Goal: Information Seeking & Learning: Find specific fact

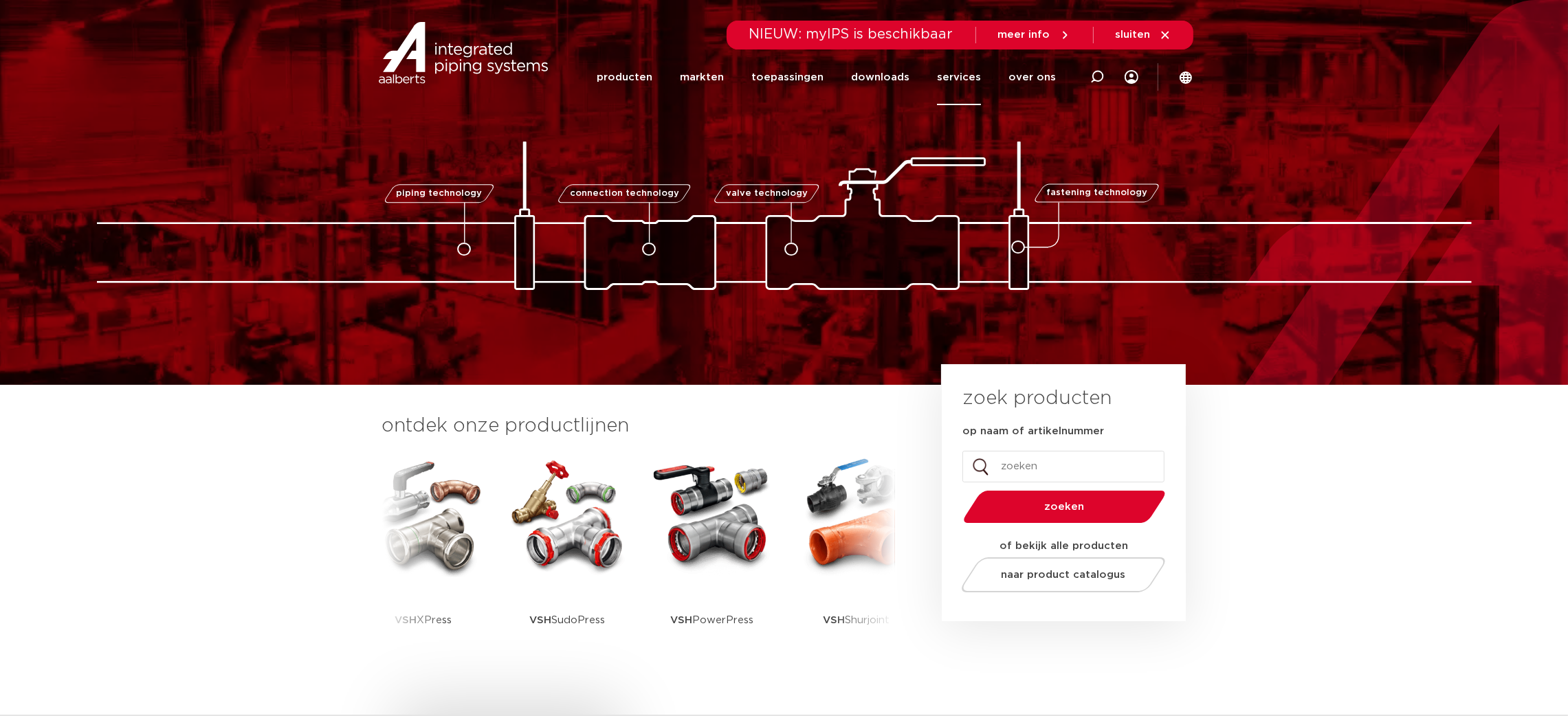
click at [959, 84] on link "services" at bounding box center [959, 77] width 44 height 56
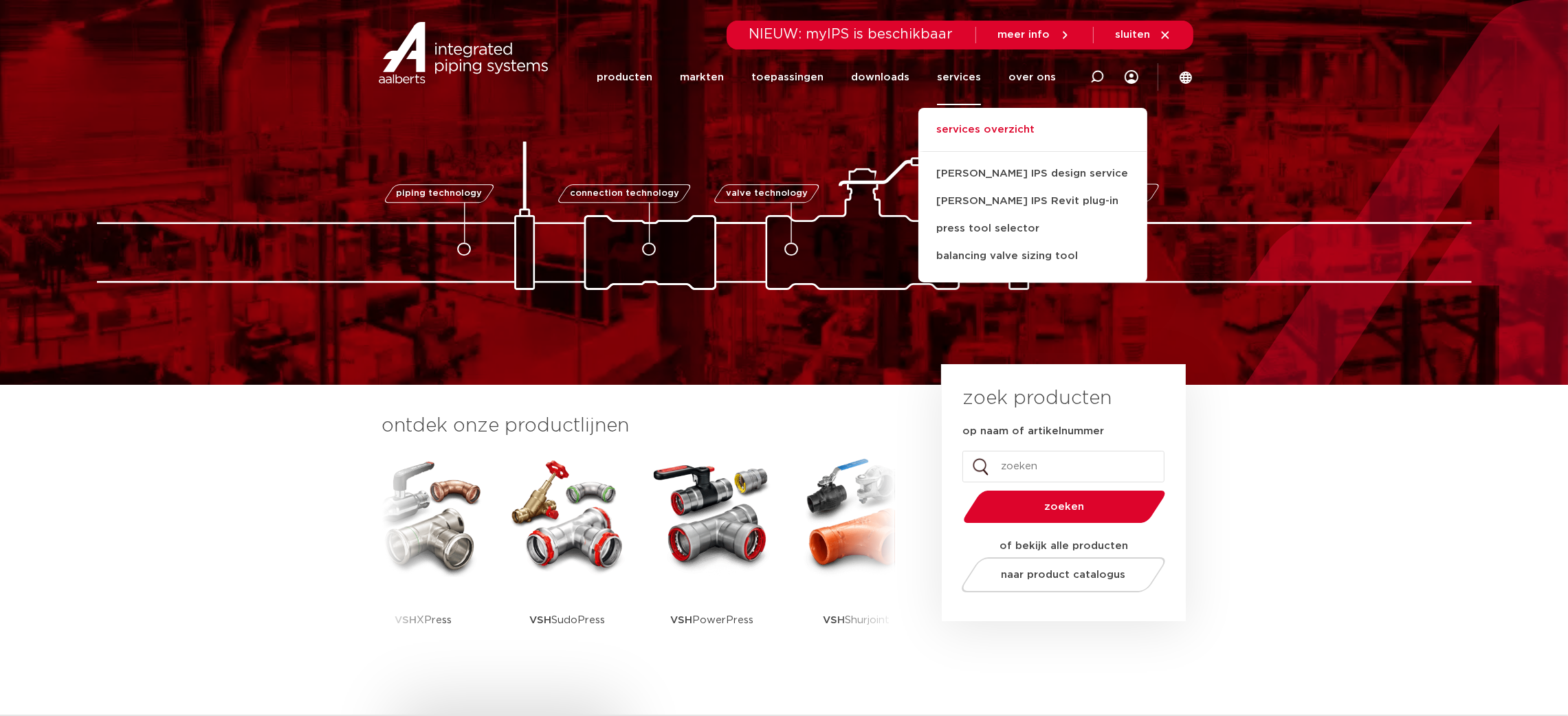
click at [976, 130] on link "services overzicht" at bounding box center [1032, 137] width 229 height 31
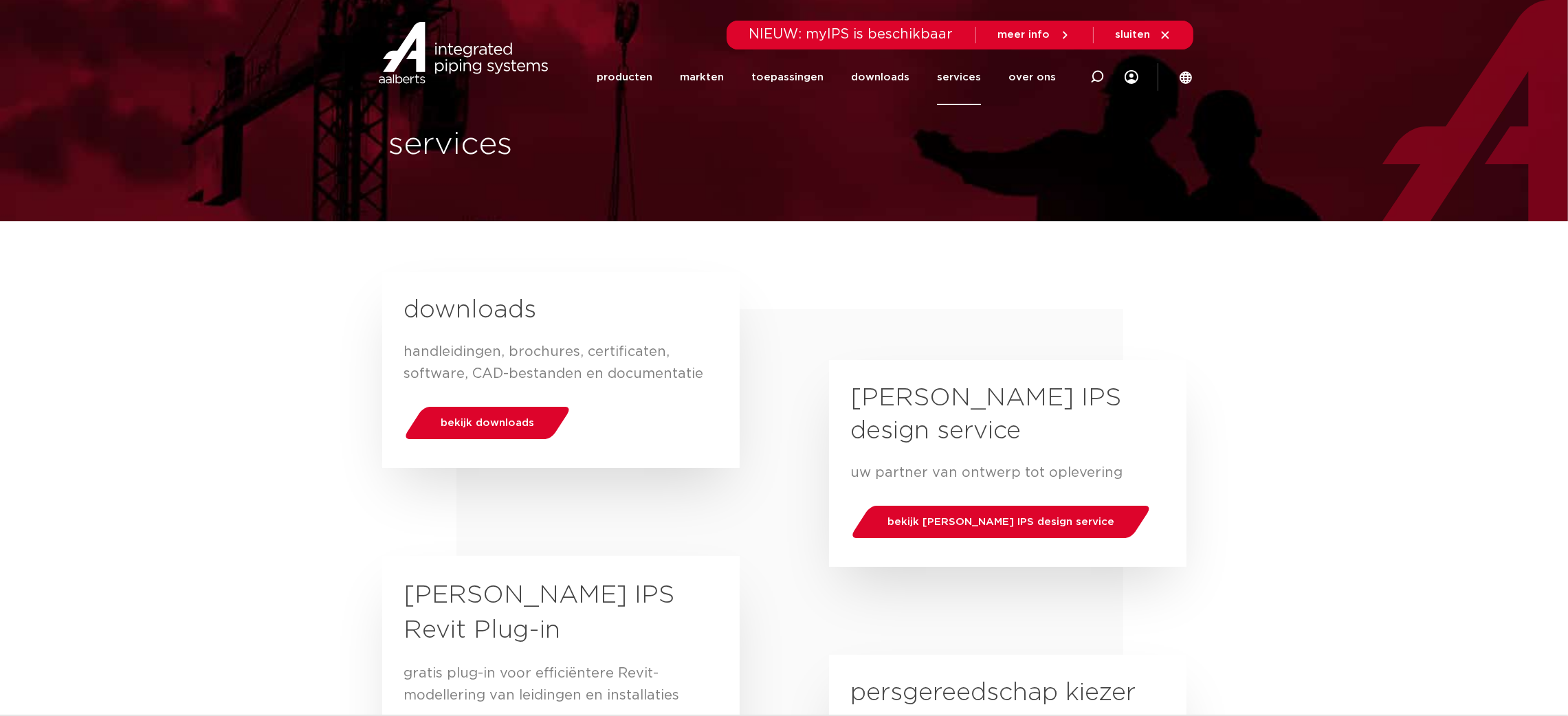
click at [541, 454] on div "downloads handleidingen, brochures, certificaten, software, CAD-bestanden en do…" at bounding box center [561, 370] width 314 height 196
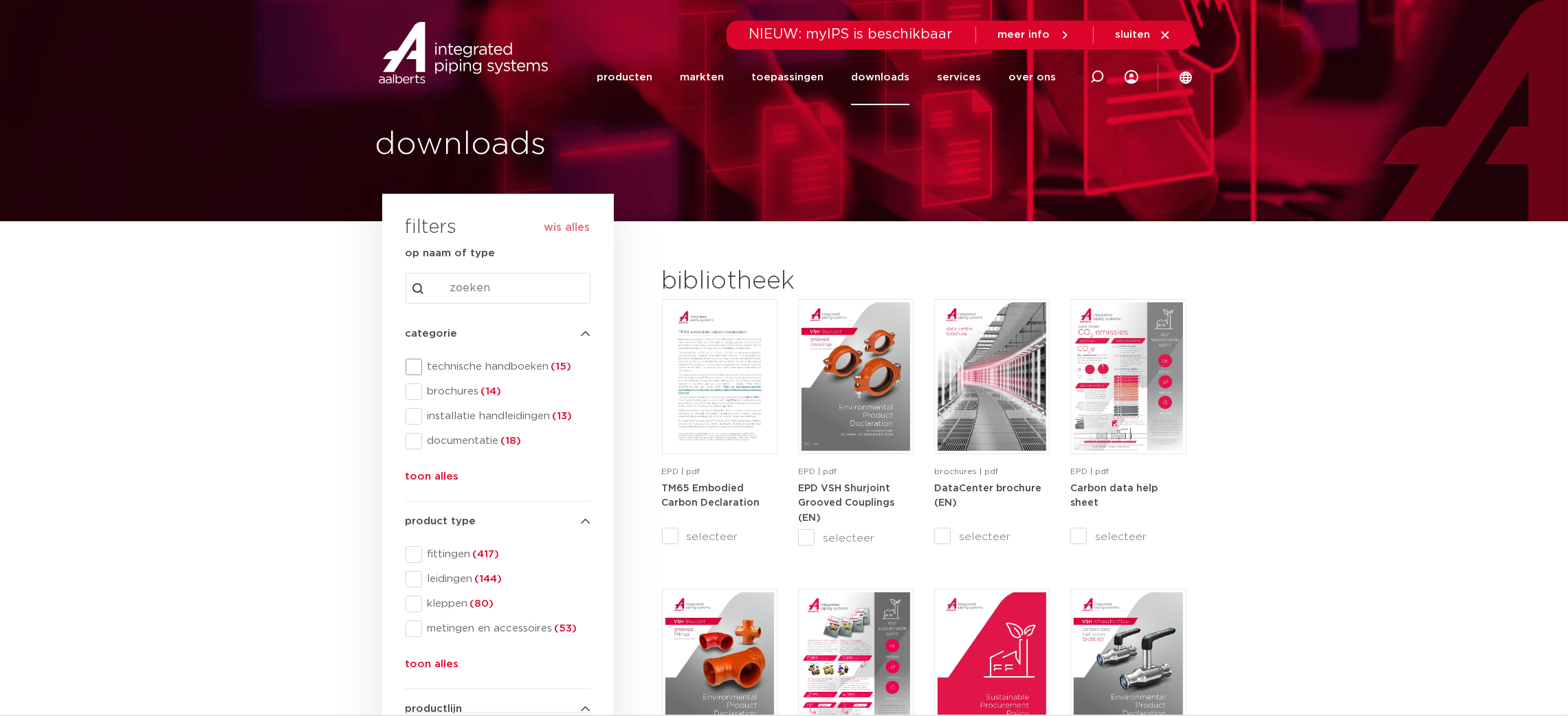
click at [530, 369] on span "technische handboeken (15)" at bounding box center [506, 367] width 168 height 14
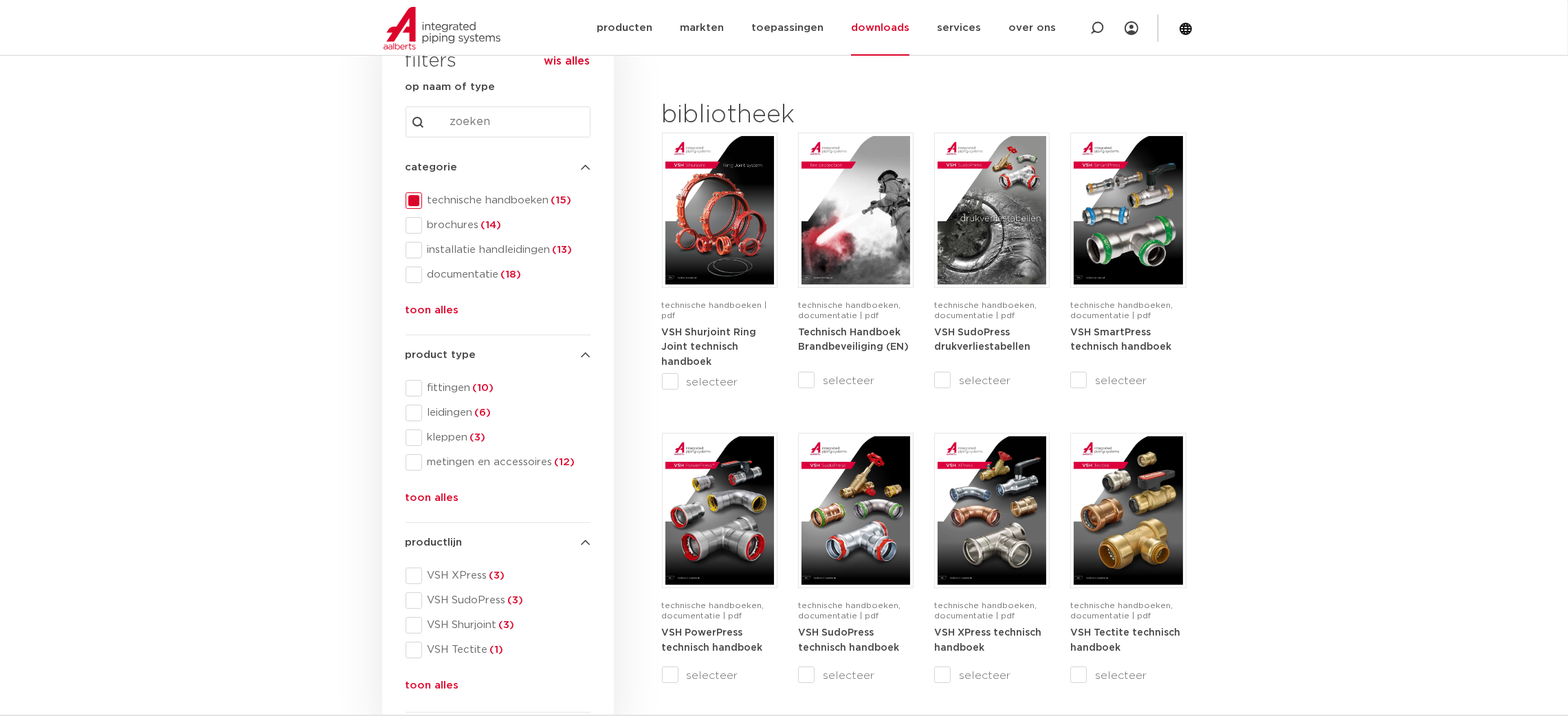
scroll to position [309, 0]
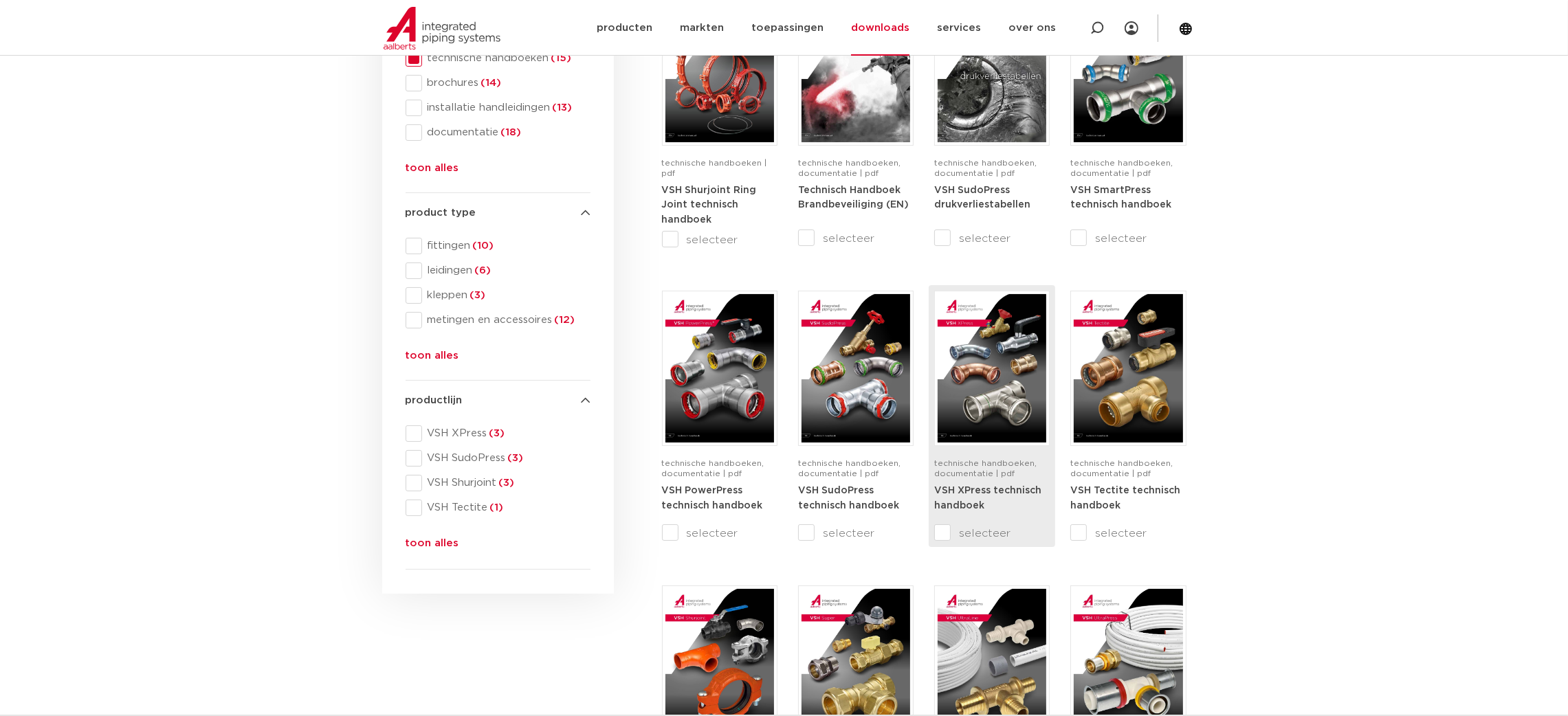
click at [1011, 394] on img at bounding box center [992, 368] width 108 height 148
click at [1094, 26] on icon at bounding box center [1097, 28] width 14 height 14
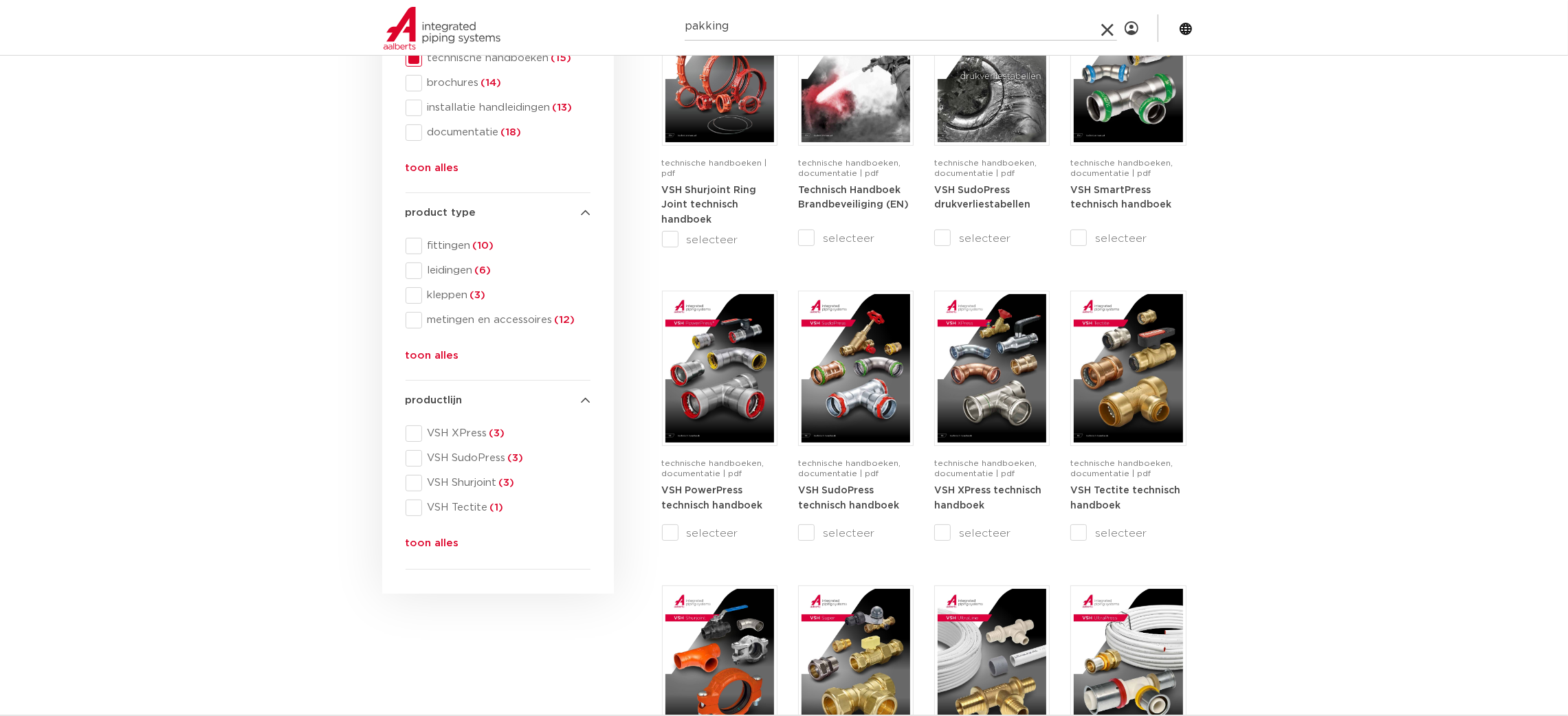
type input "pakking"
click button "Zoeken" at bounding box center [0, 0] width 0 height 0
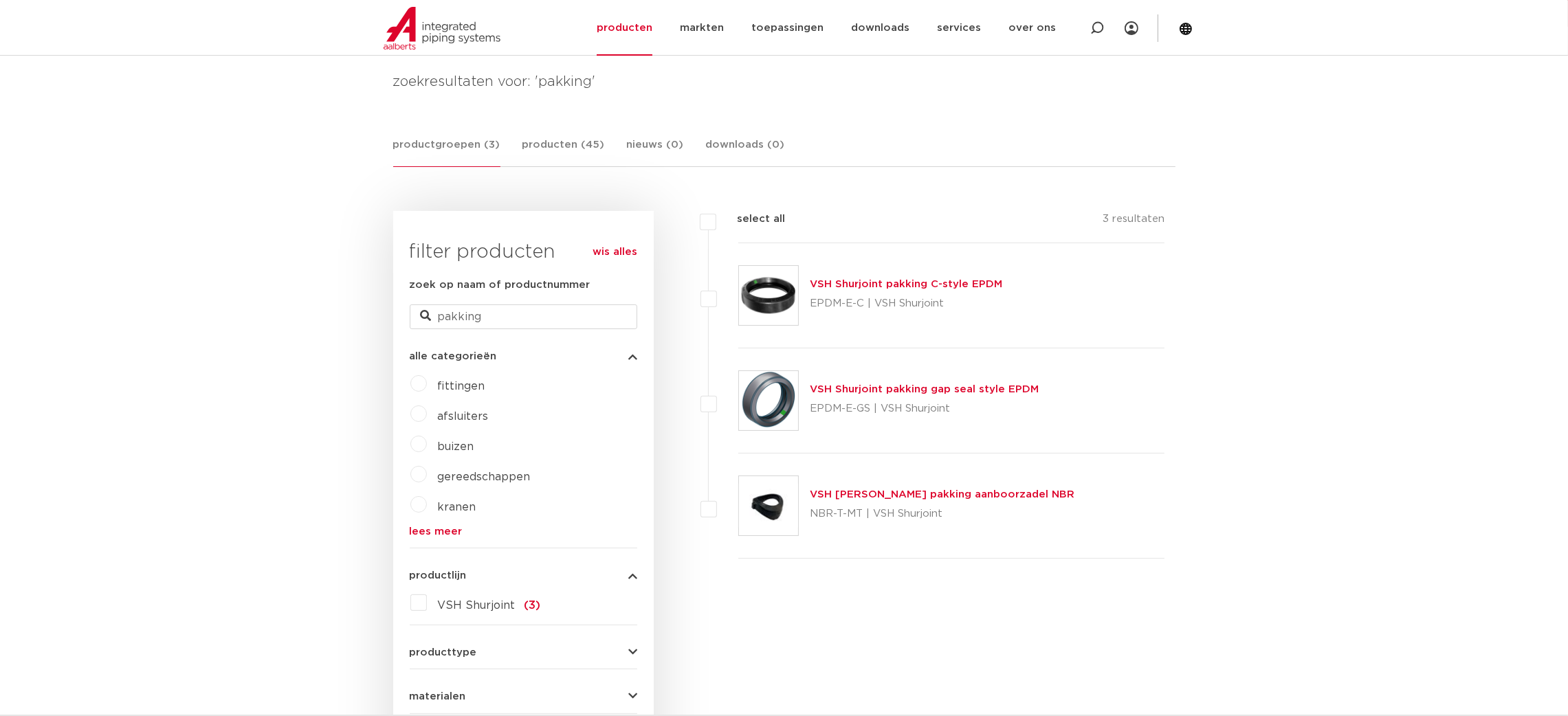
scroll to position [84, 0]
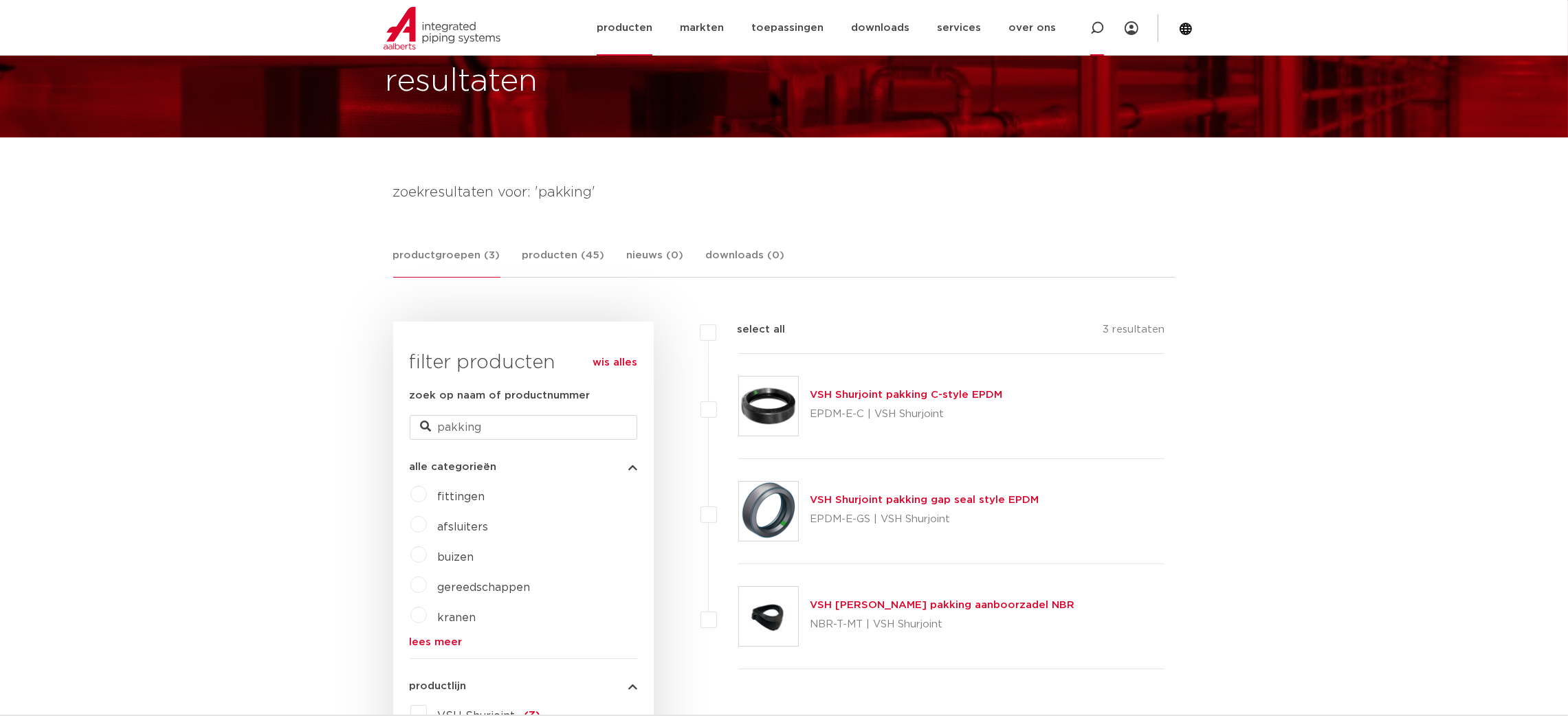
click at [1100, 31] on icon at bounding box center [1097, 28] width 17 height 17
type input "vlakke"
click button "Zoeken" at bounding box center [0, 0] width 0 height 0
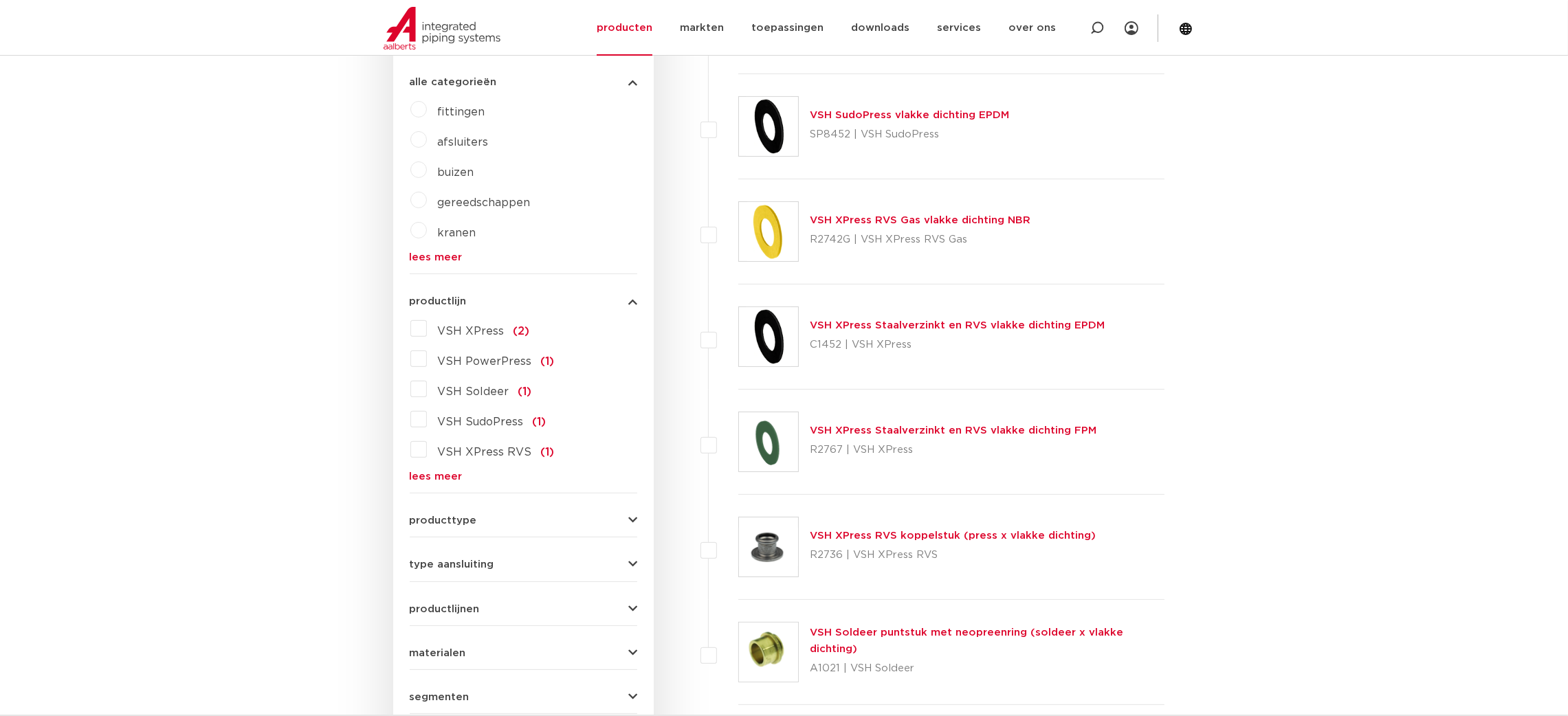
scroll to position [496, 0]
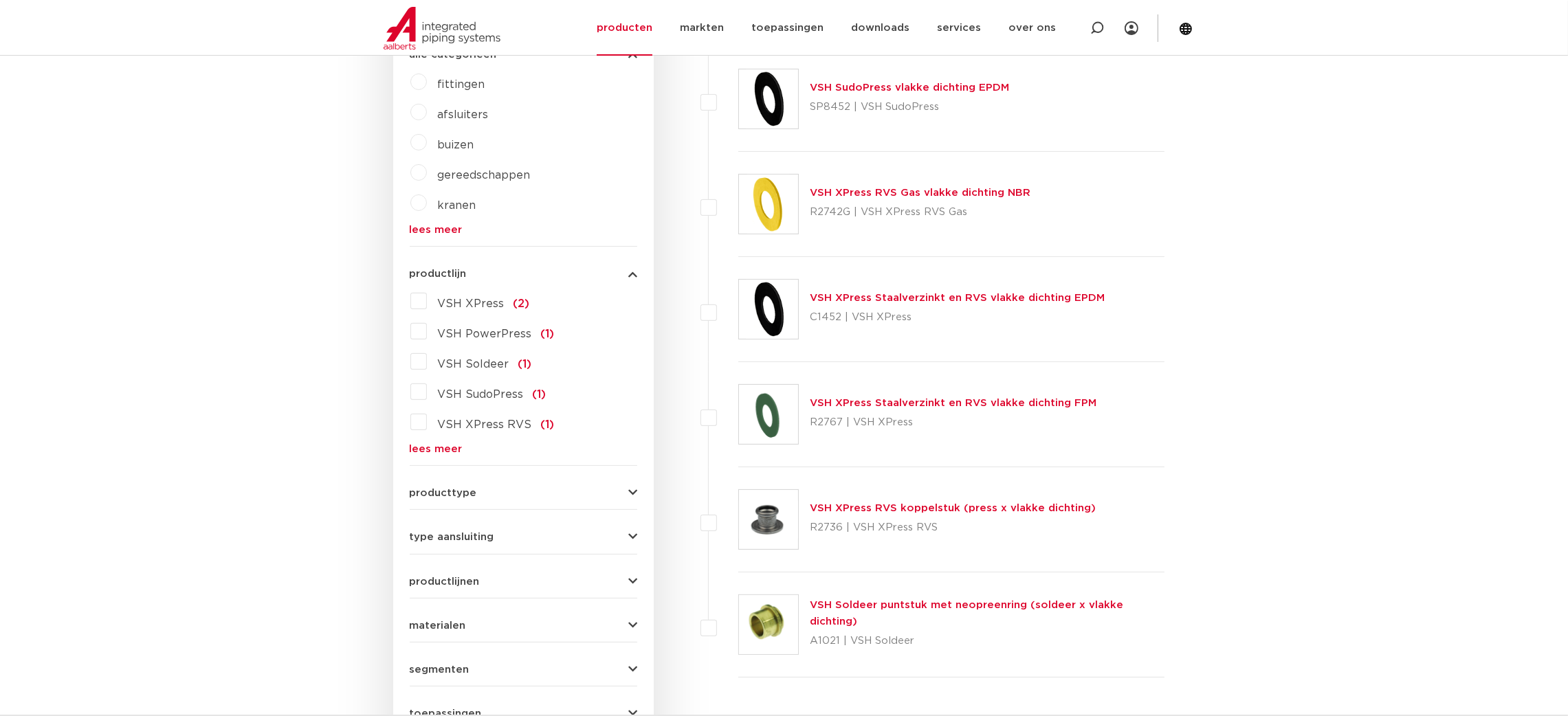
click at [983, 398] on link "VSH XPress Staalverzinkt en RVS vlakke dichting FPM" at bounding box center [953, 403] width 287 height 10
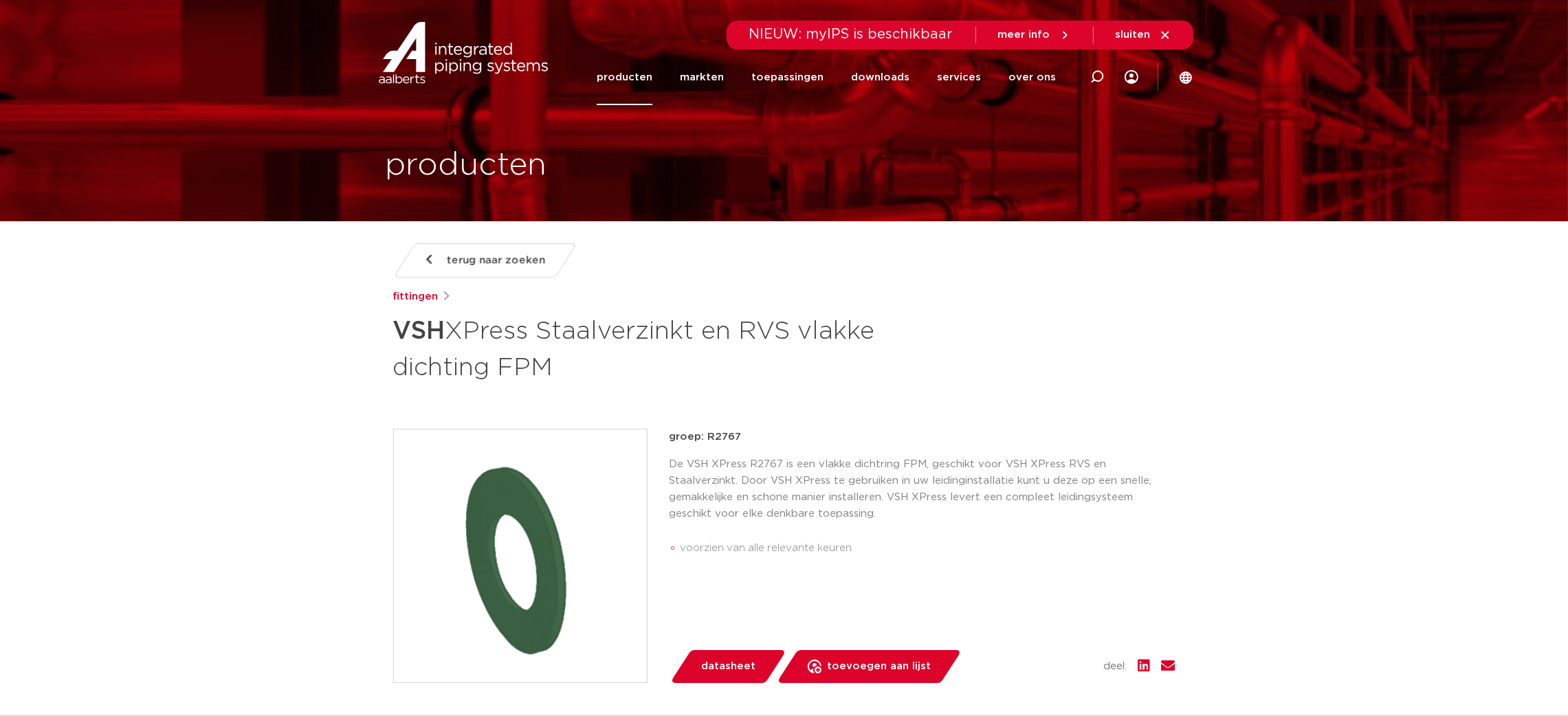
click at [727, 437] on p "groep: R2767" at bounding box center [922, 437] width 506 height 17
copy p "R2767"
drag, startPoint x: 521, startPoint y: 391, endPoint x: 626, endPoint y: 383, distance: 105.3
click at [522, 391] on div "terug naar zoeken fittingen VSH XPress Staalverzinkt en RVS vlakke dichting FPM…" at bounding box center [784, 594] width 804 height 704
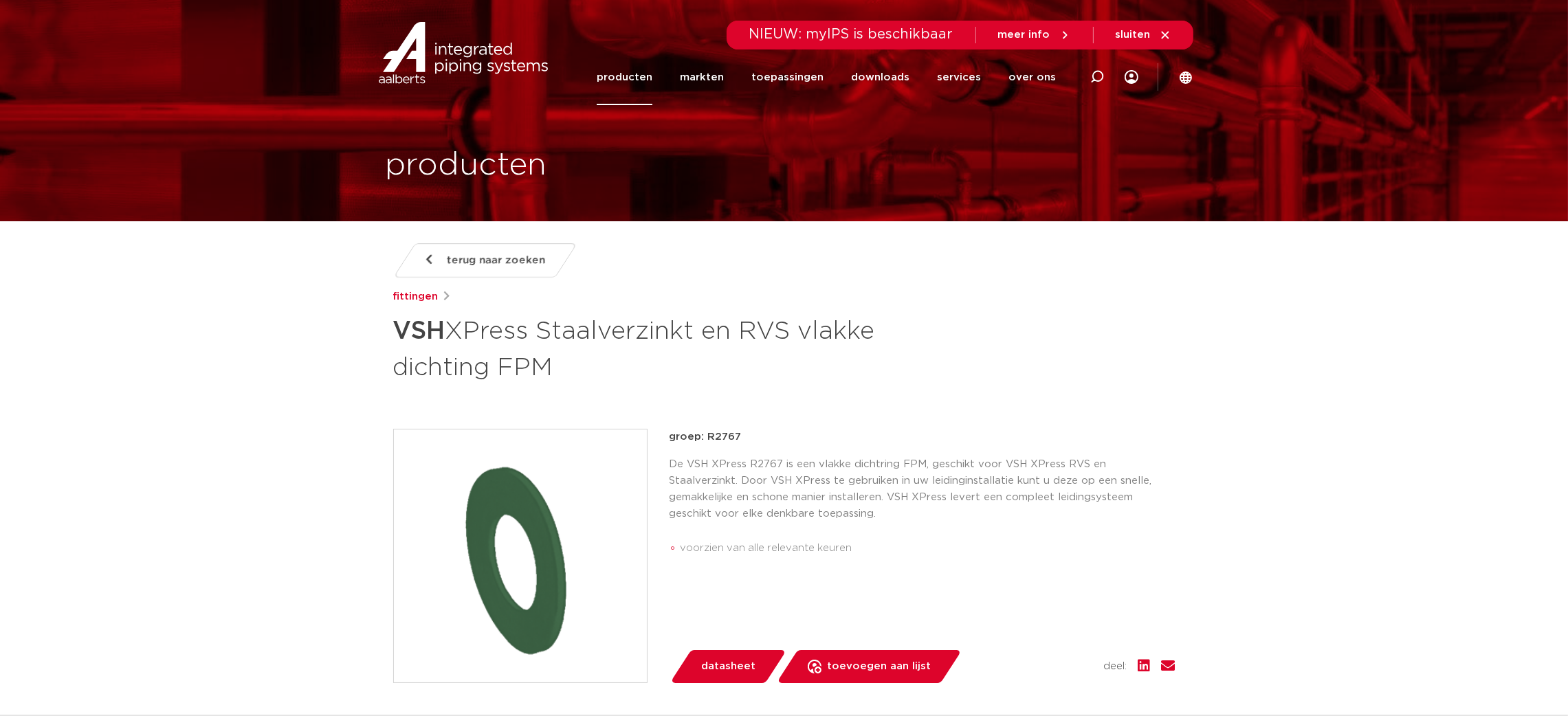
drag, startPoint x: 629, startPoint y: 383, endPoint x: 380, endPoint y: 341, distance: 252.5
copy h1 "VSH XPress Staalverzinkt en RVS vlakke dichting FPM"
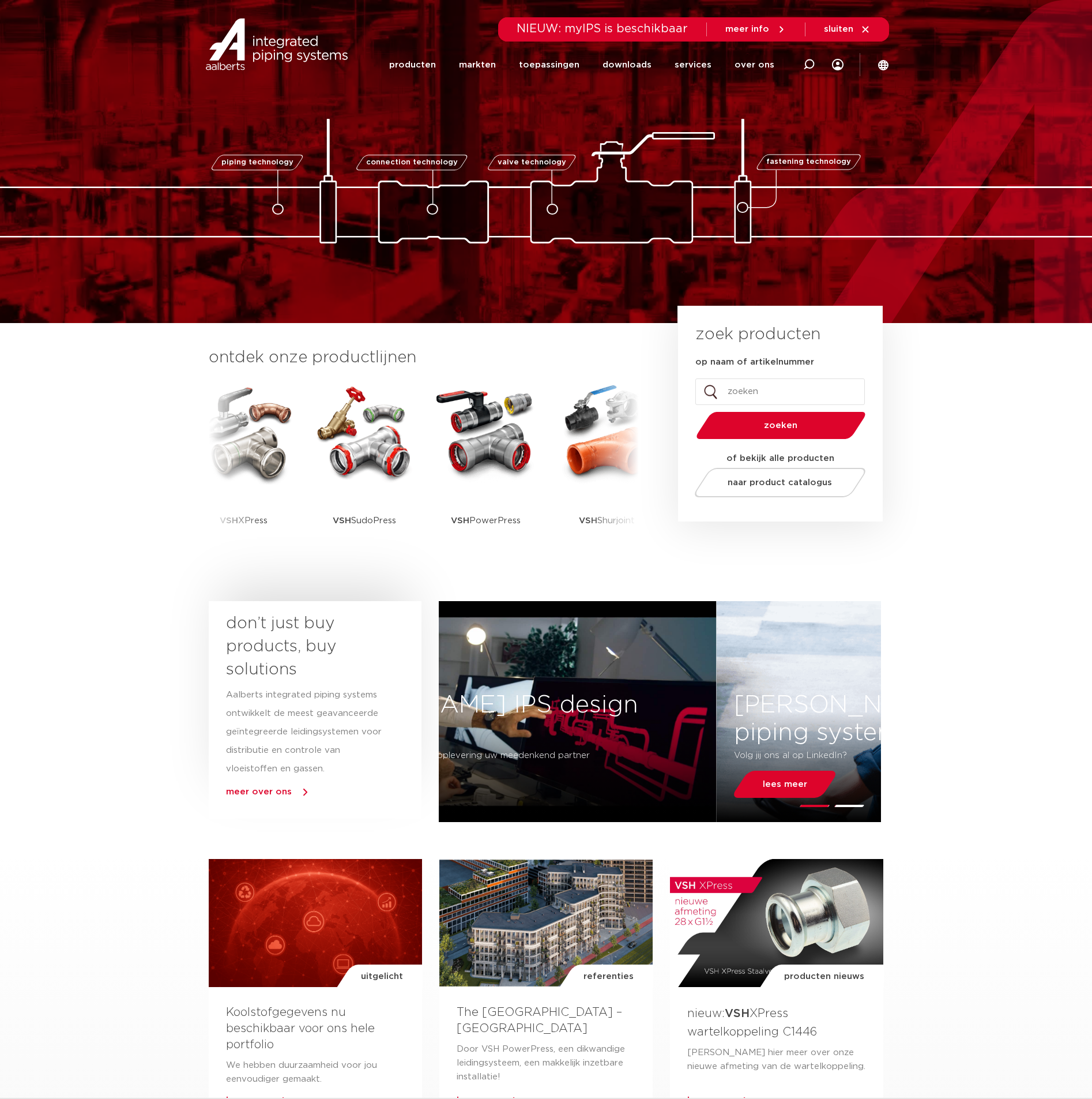
click at [883, 308] on div "piping technology connection technology valve technology fastening technology p…" at bounding box center [546, 161] width 1092 height 323
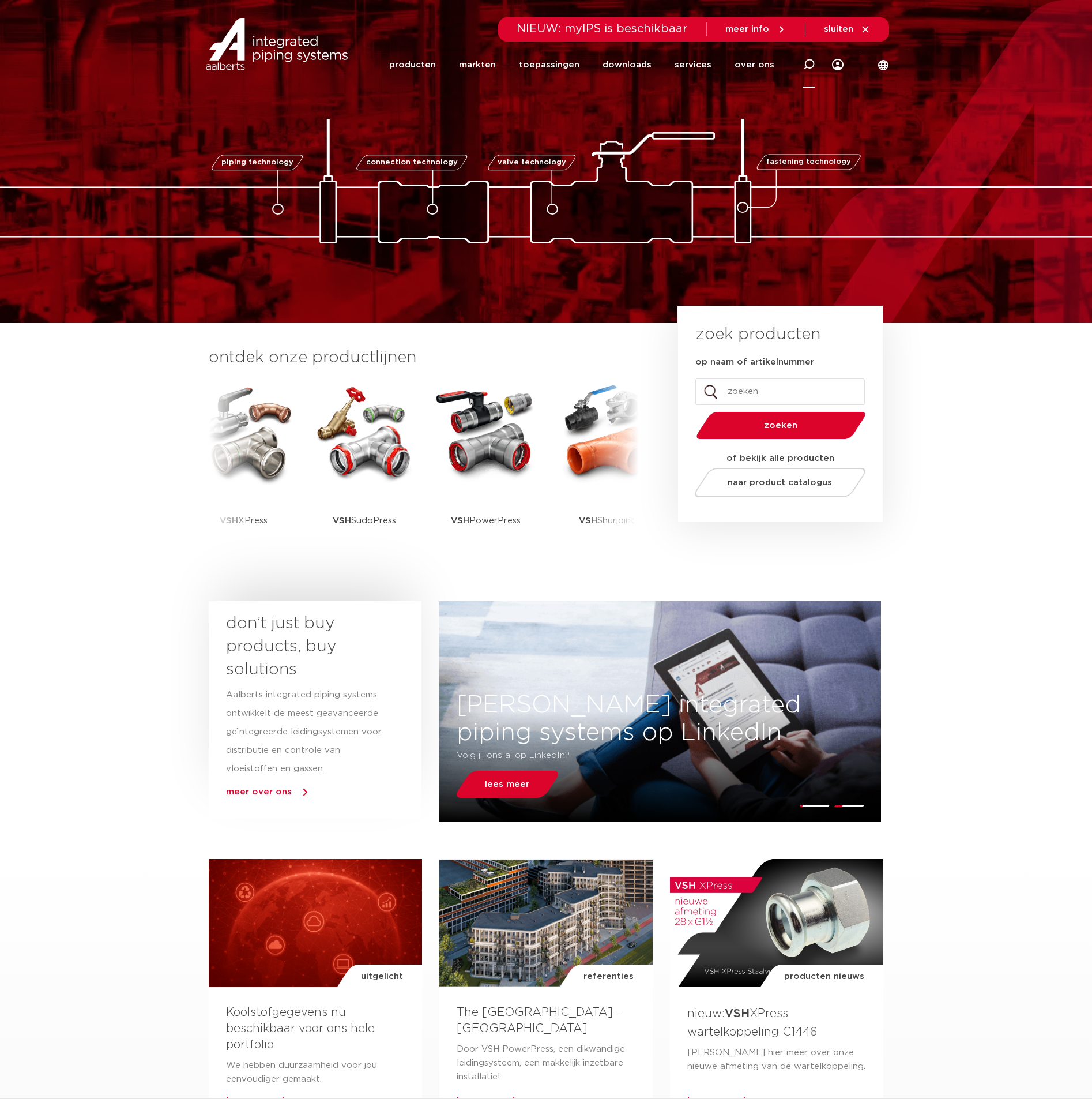
click at [809, 63] on icon at bounding box center [809, 64] width 12 height 12
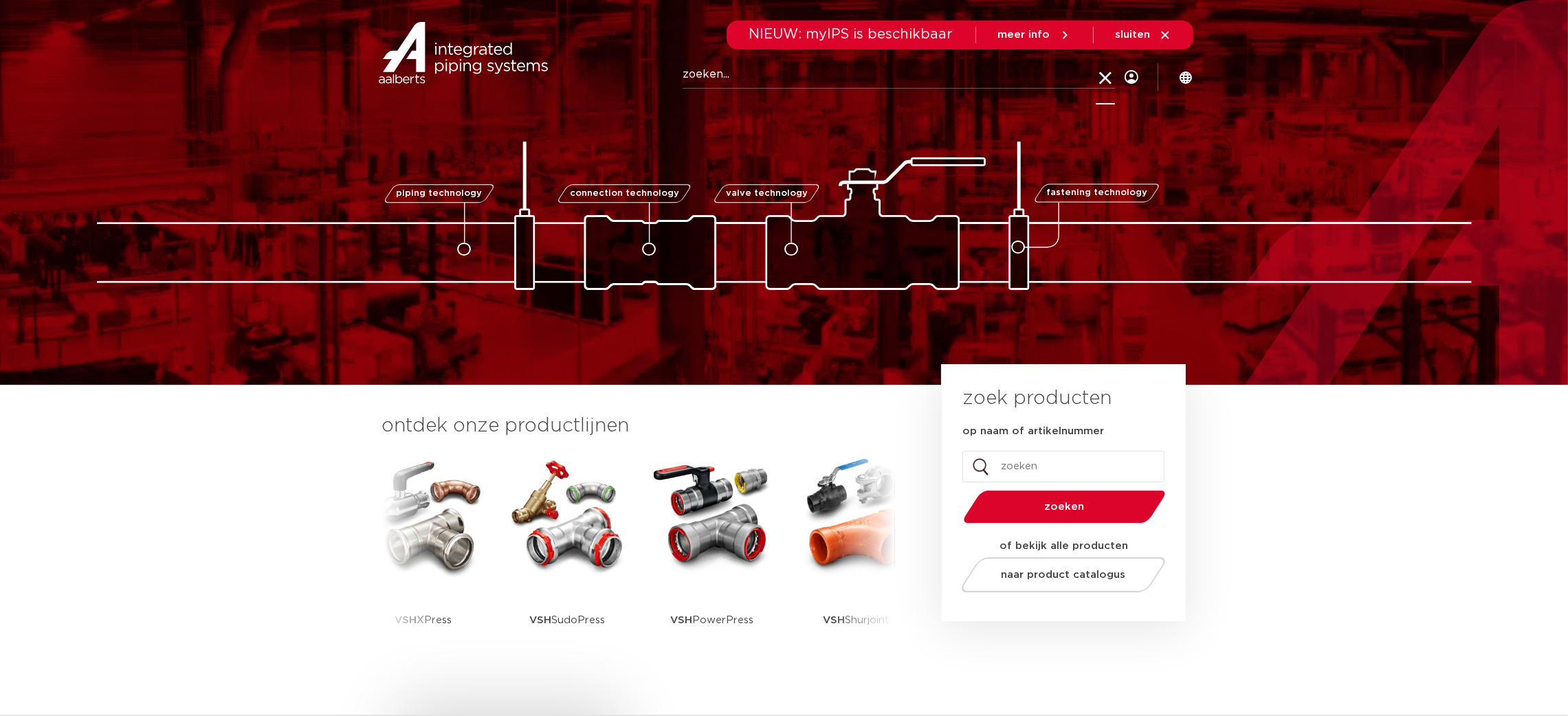
click at [1100, 81] on icon at bounding box center [1105, 79] width 19 height 19
click at [970, 87] on link "services" at bounding box center [959, 77] width 44 height 56
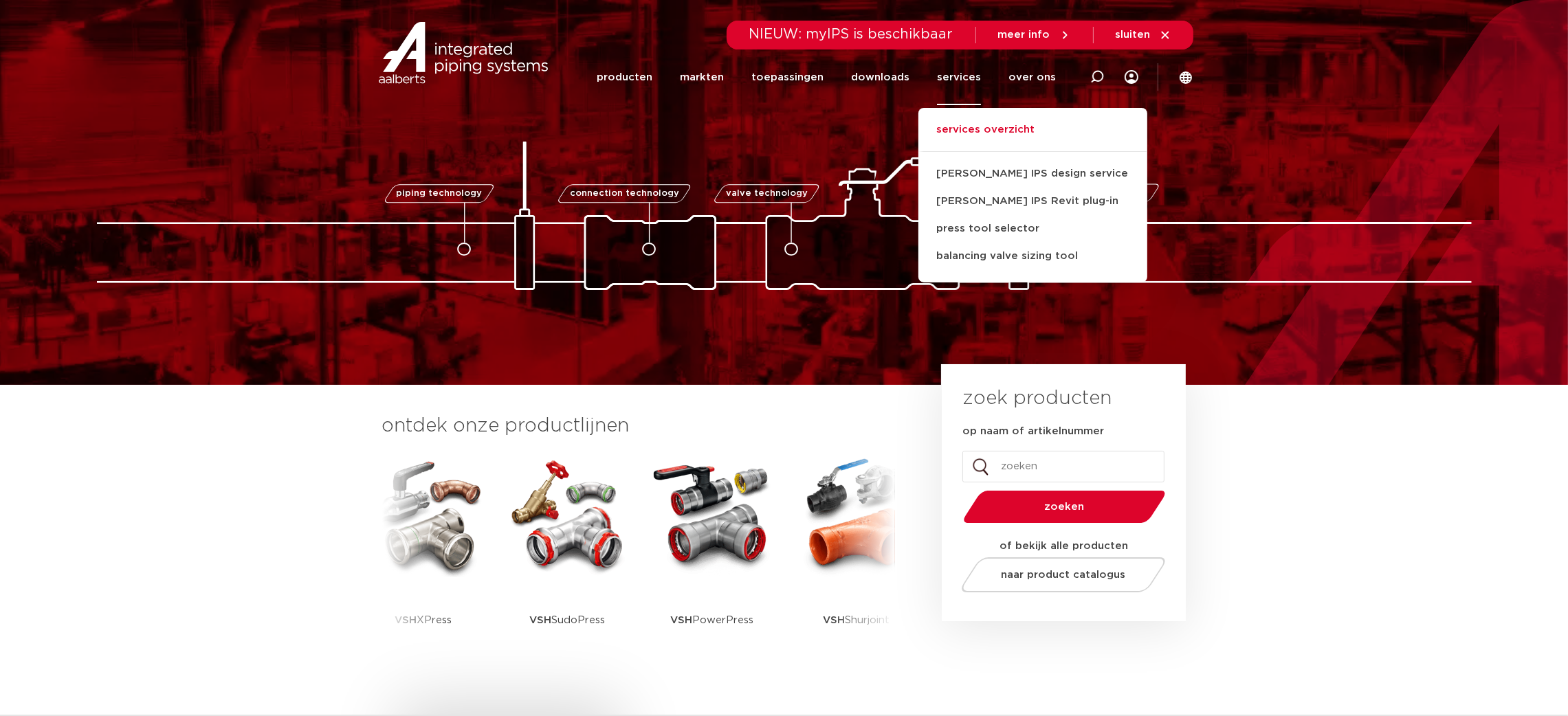
click at [984, 131] on link "services overzicht" at bounding box center [1032, 137] width 229 height 31
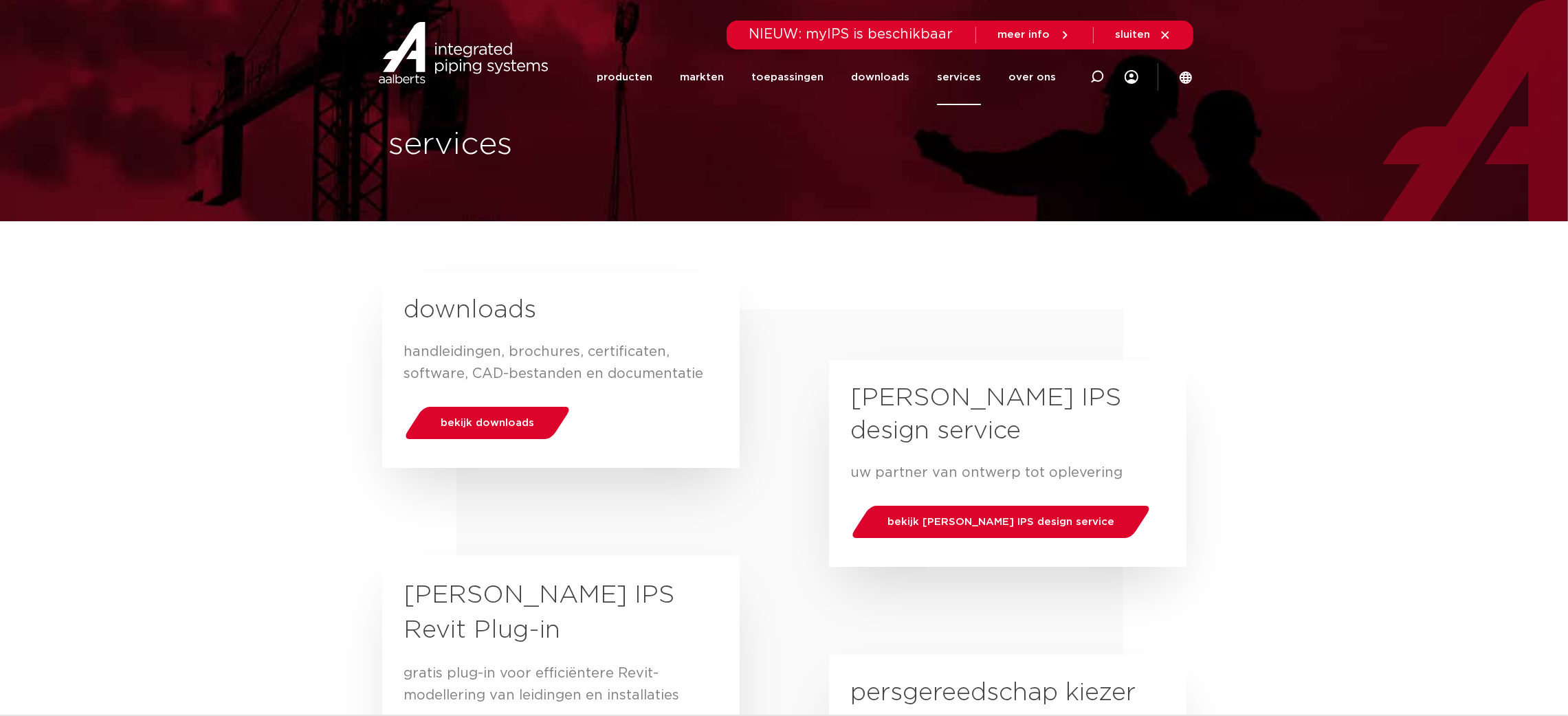
click at [484, 445] on div "downloads handleidingen, brochures, certificaten, software, CAD-bestanden en do…" at bounding box center [561, 370] width 314 height 196
click at [485, 411] on div "bekijk downloads" at bounding box center [487, 423] width 175 height 35
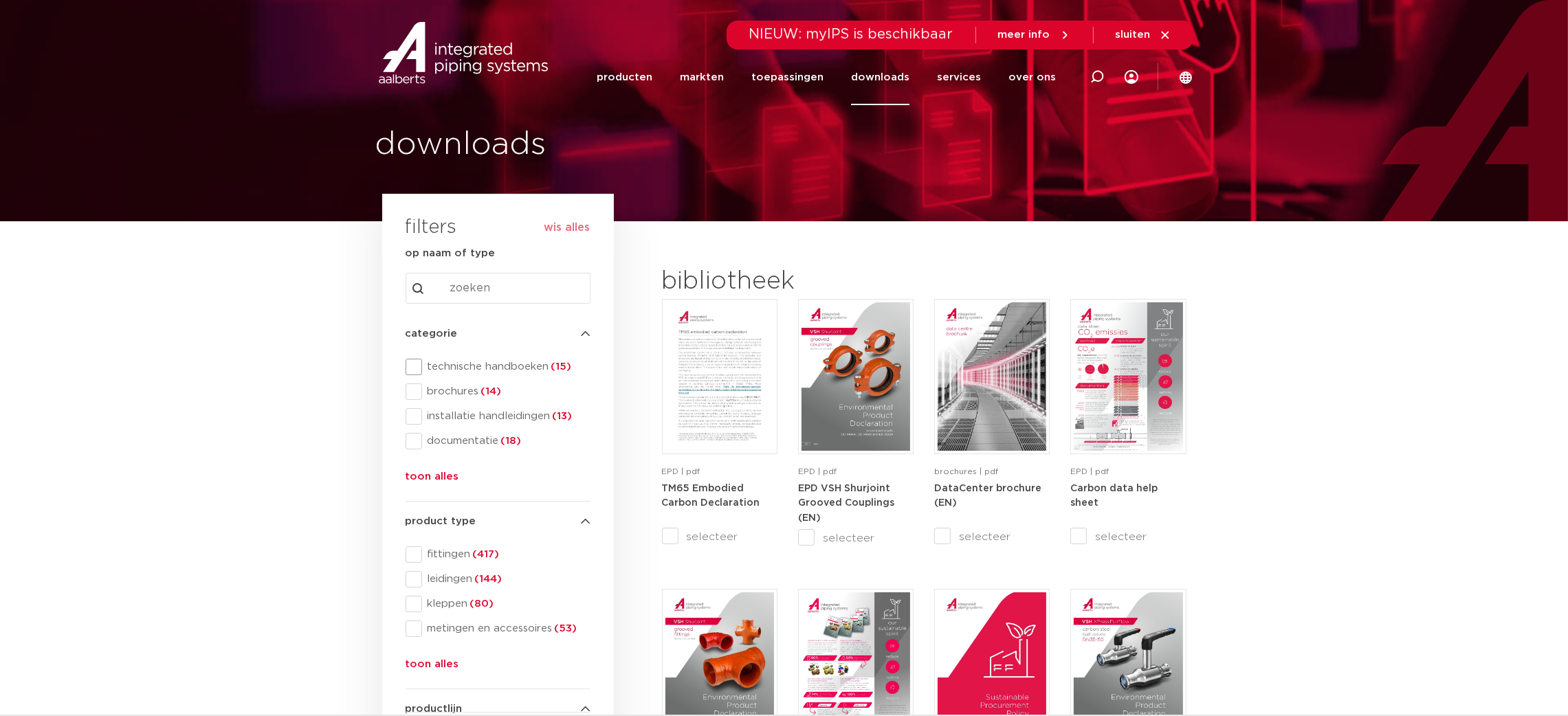
click at [461, 366] on span "technische handboeken (15)" at bounding box center [506, 367] width 168 height 14
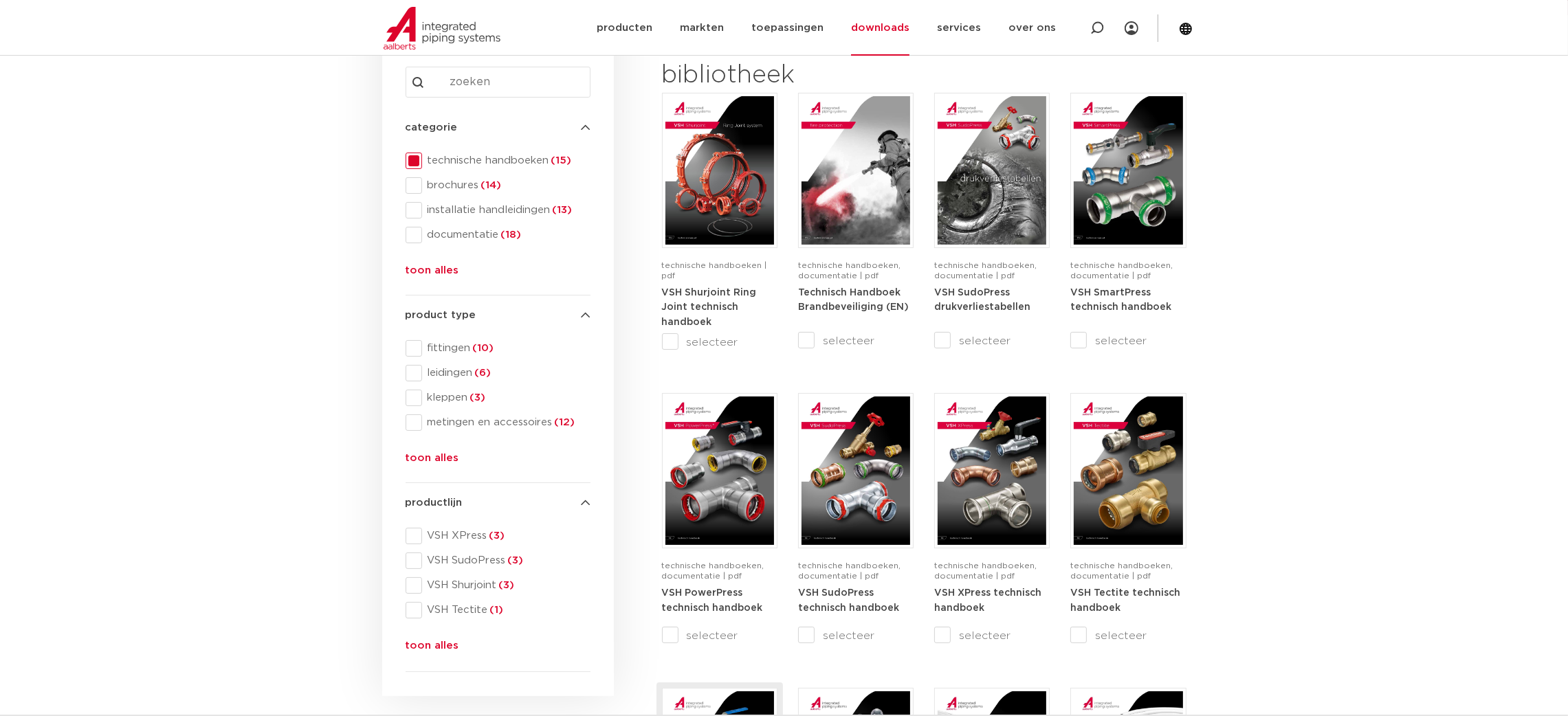
scroll to position [722, 0]
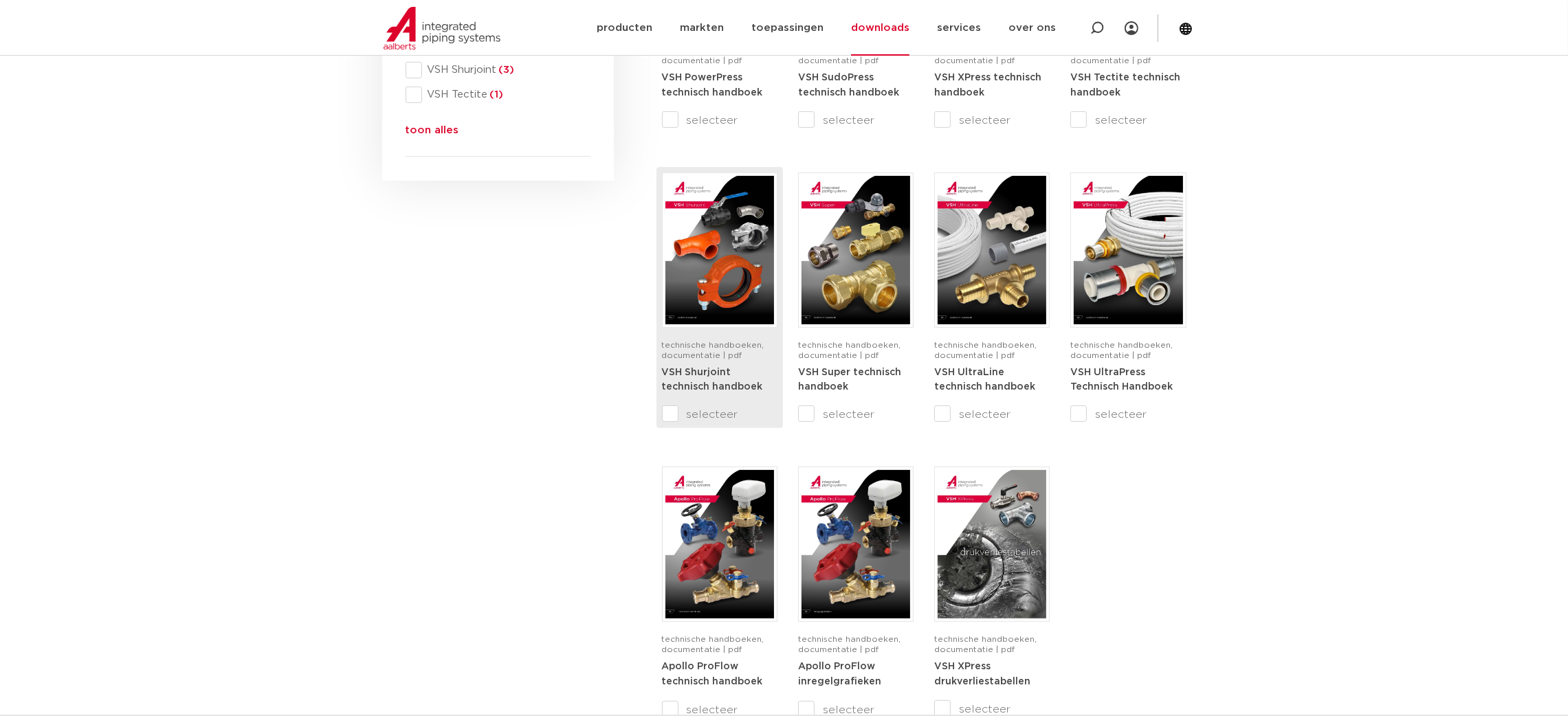
click at [744, 243] on img at bounding box center [720, 250] width 108 height 148
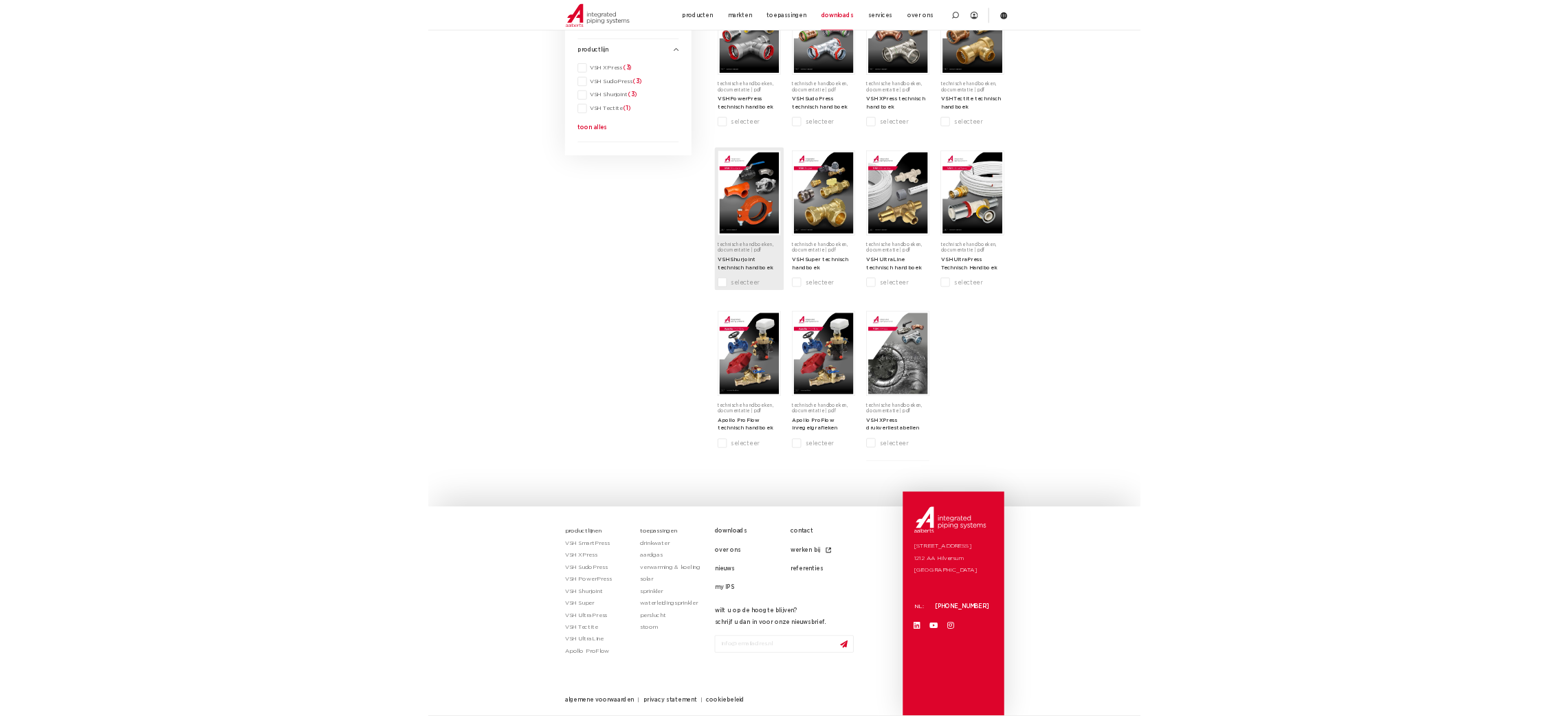
scroll to position [617, 0]
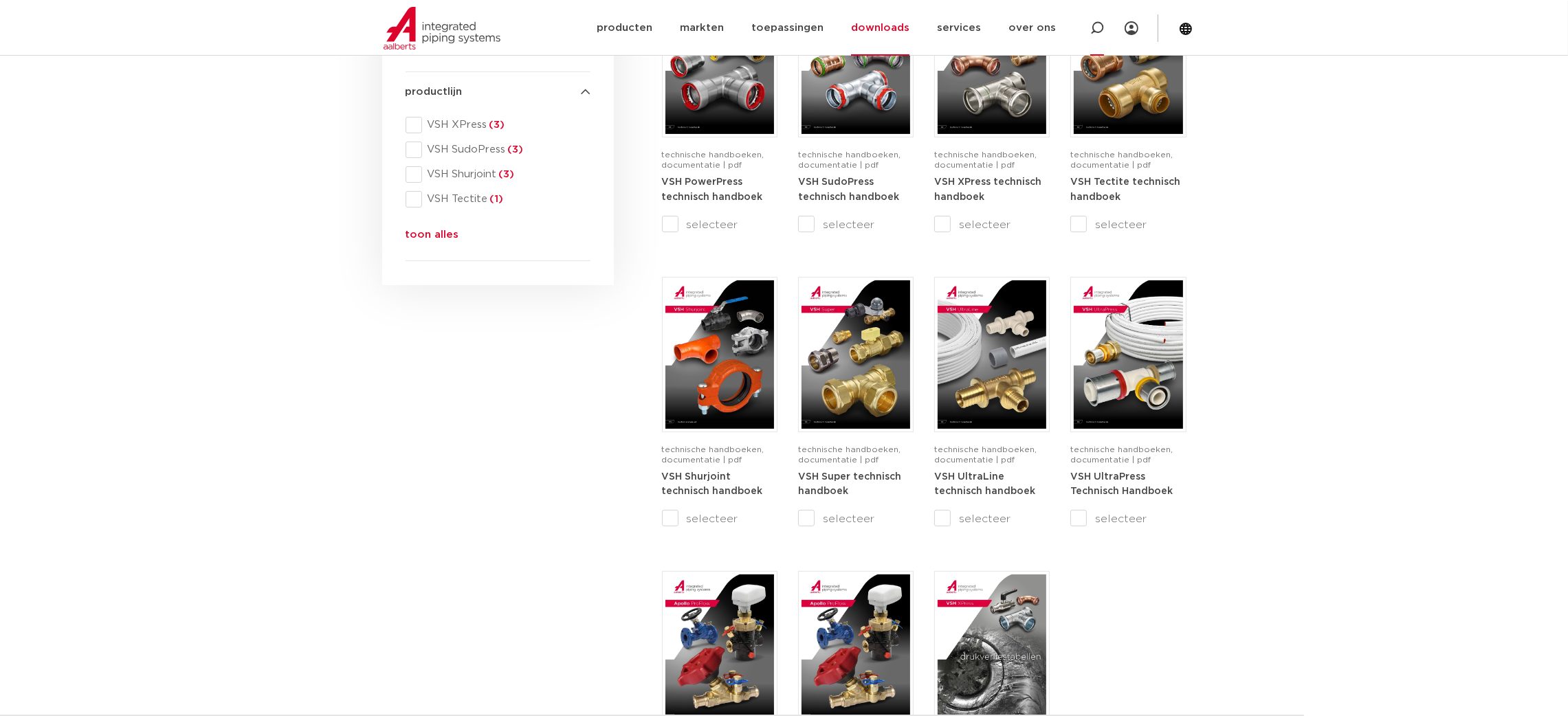
click at [1099, 32] on icon at bounding box center [1097, 28] width 14 height 14
paste input "177050045E01"
type input "177050045E01"
click button "Zoeken" at bounding box center [0, 0] width 0 height 0
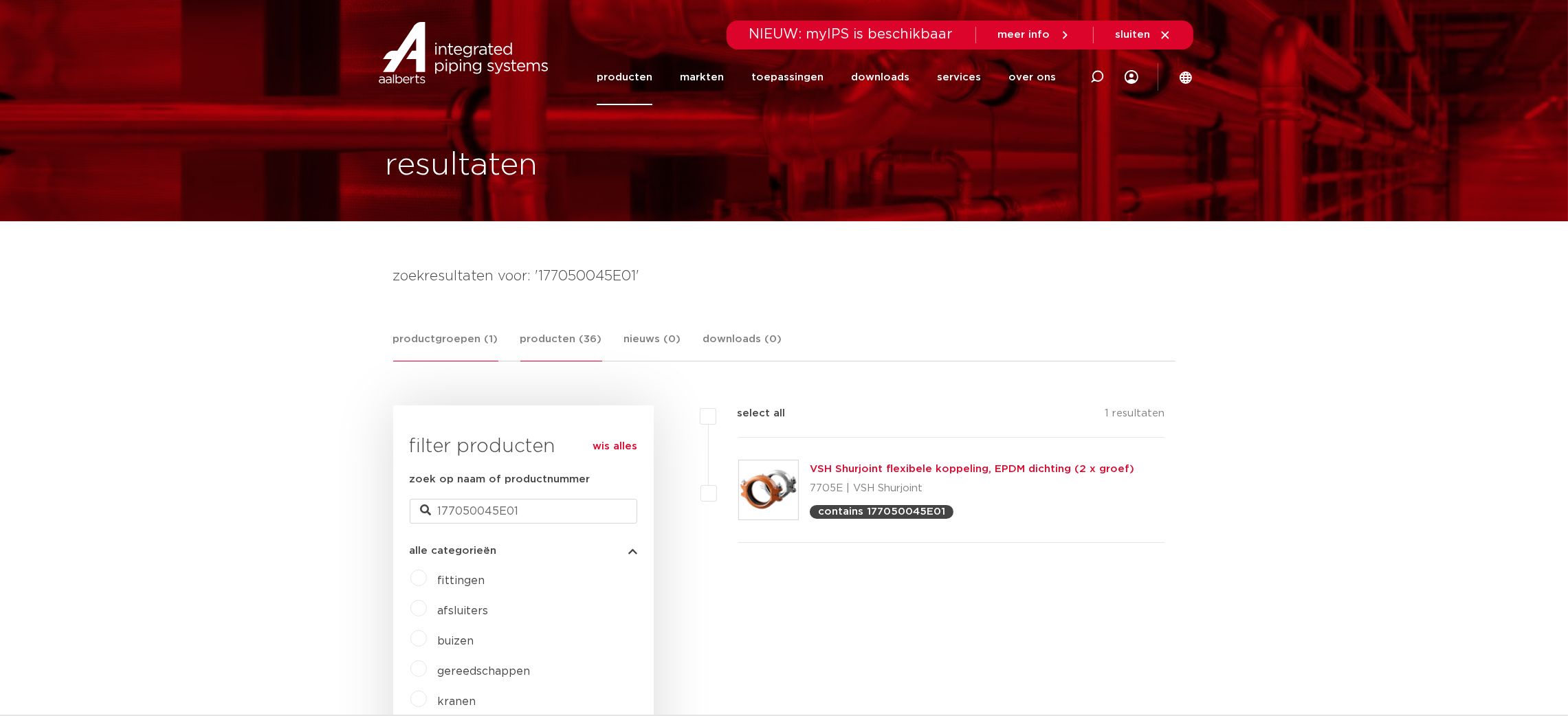
click at [577, 350] on link "producten (36)" at bounding box center [561, 346] width 81 height 31
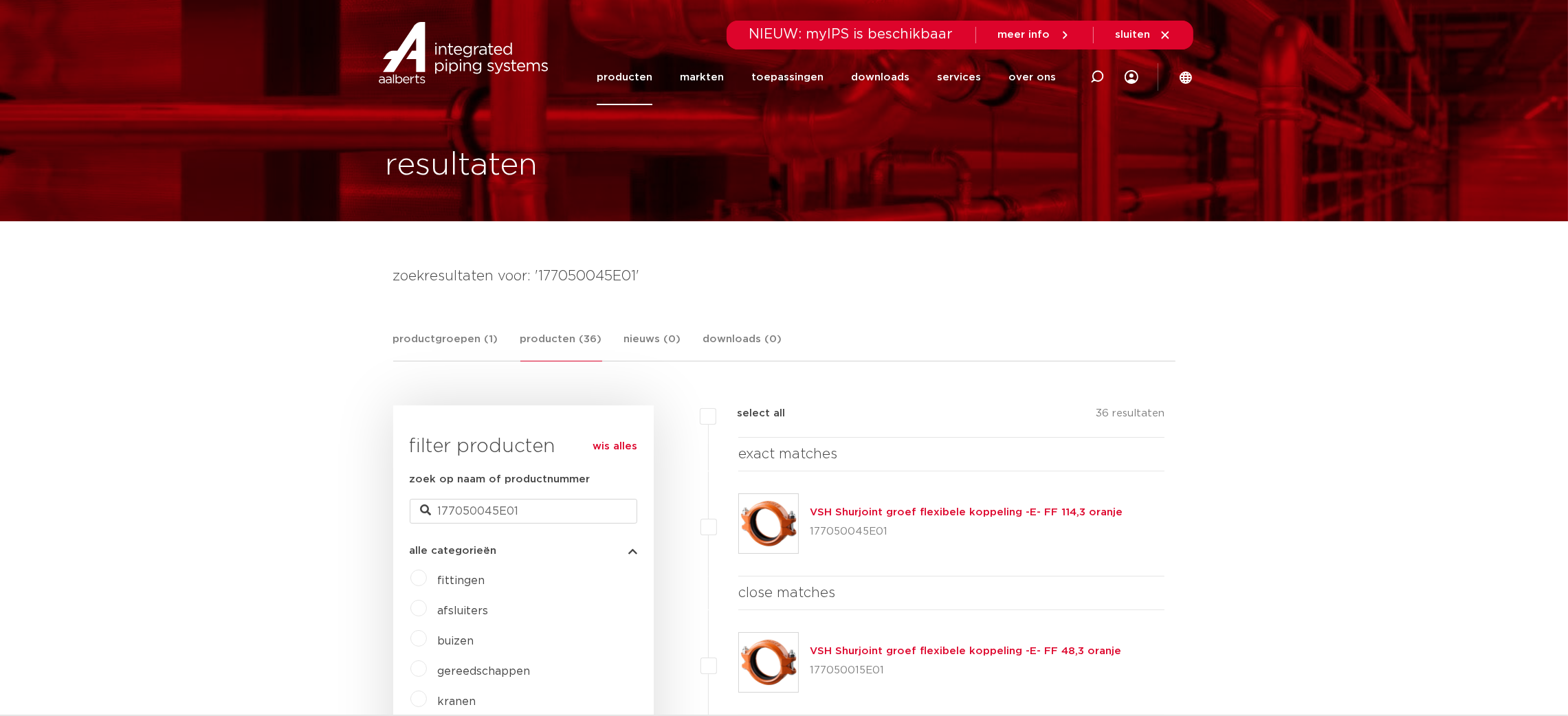
drag, startPoint x: 1144, startPoint y: 514, endPoint x: 792, endPoint y: 514, distance: 352.0
click at [792, 514] on div "VSH Shurjoint groef flexibele koppeling -E- FF 114,3 oranje 177050045E01" at bounding box center [952, 524] width 427 height 106
copy div "VSH Shurjoint groef flexibele koppeling -E- FF 114,3 oranje"
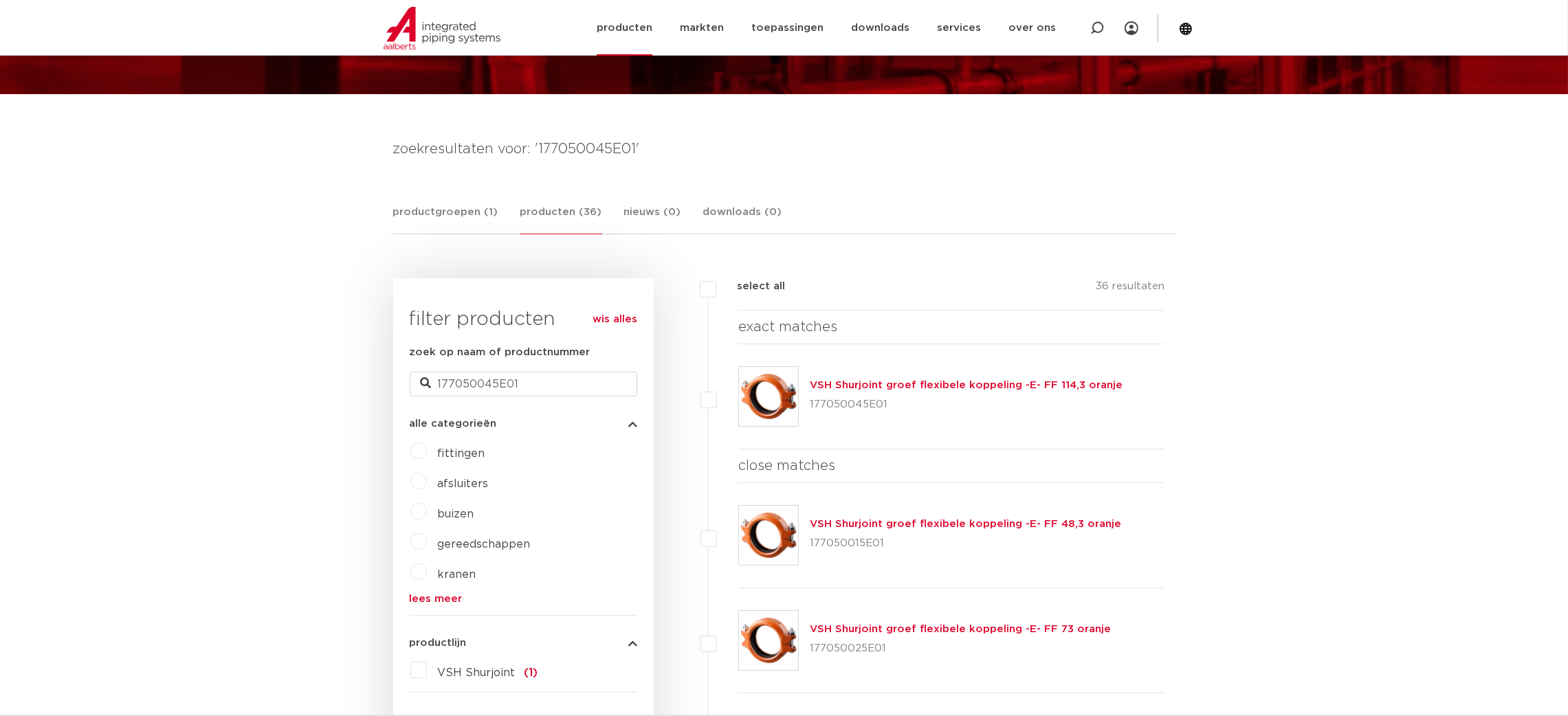
scroll to position [309, 0]
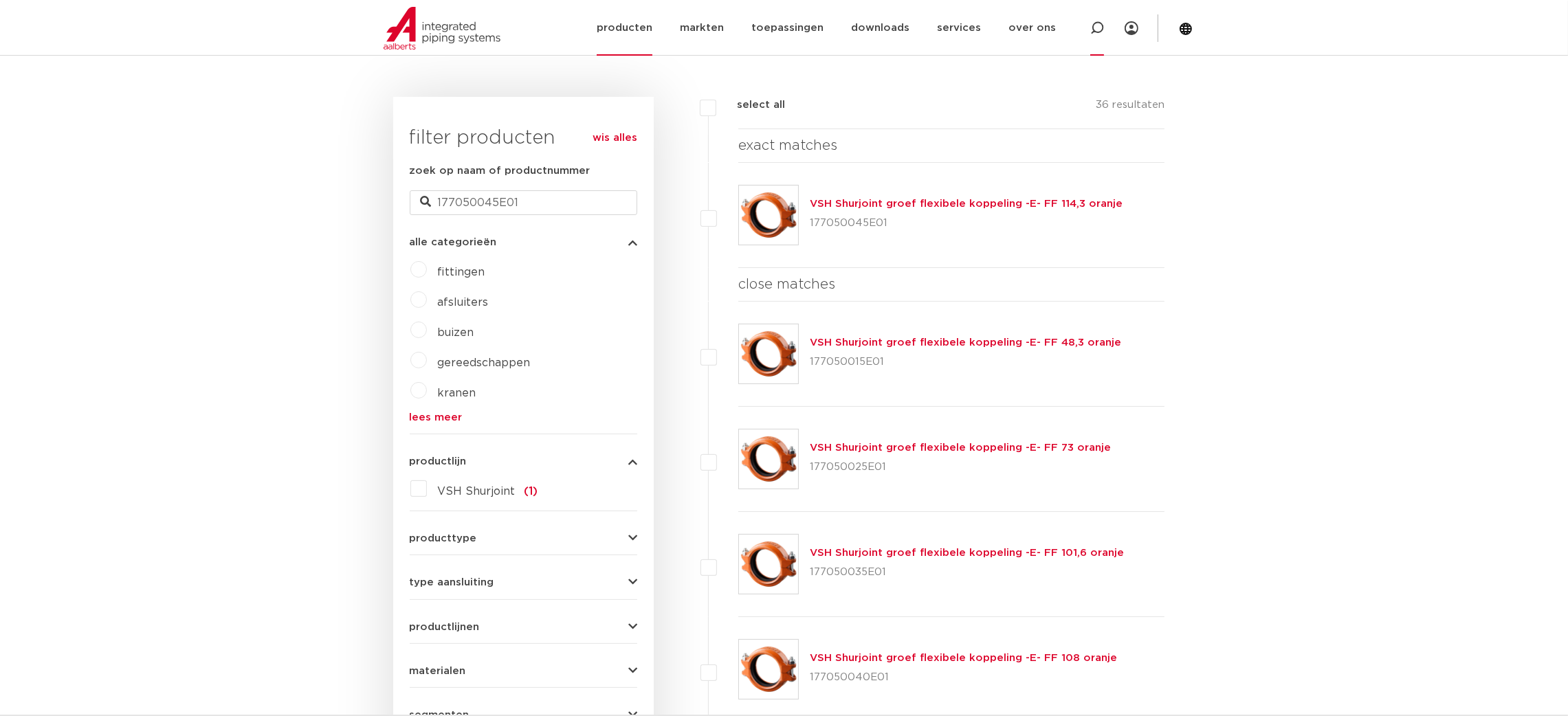
click at [1102, 31] on icon at bounding box center [1097, 28] width 17 height 17
paste input "177050025E01"
type input "177050025E01"
click button "Zoeken" at bounding box center [0, 0] width 0 height 0
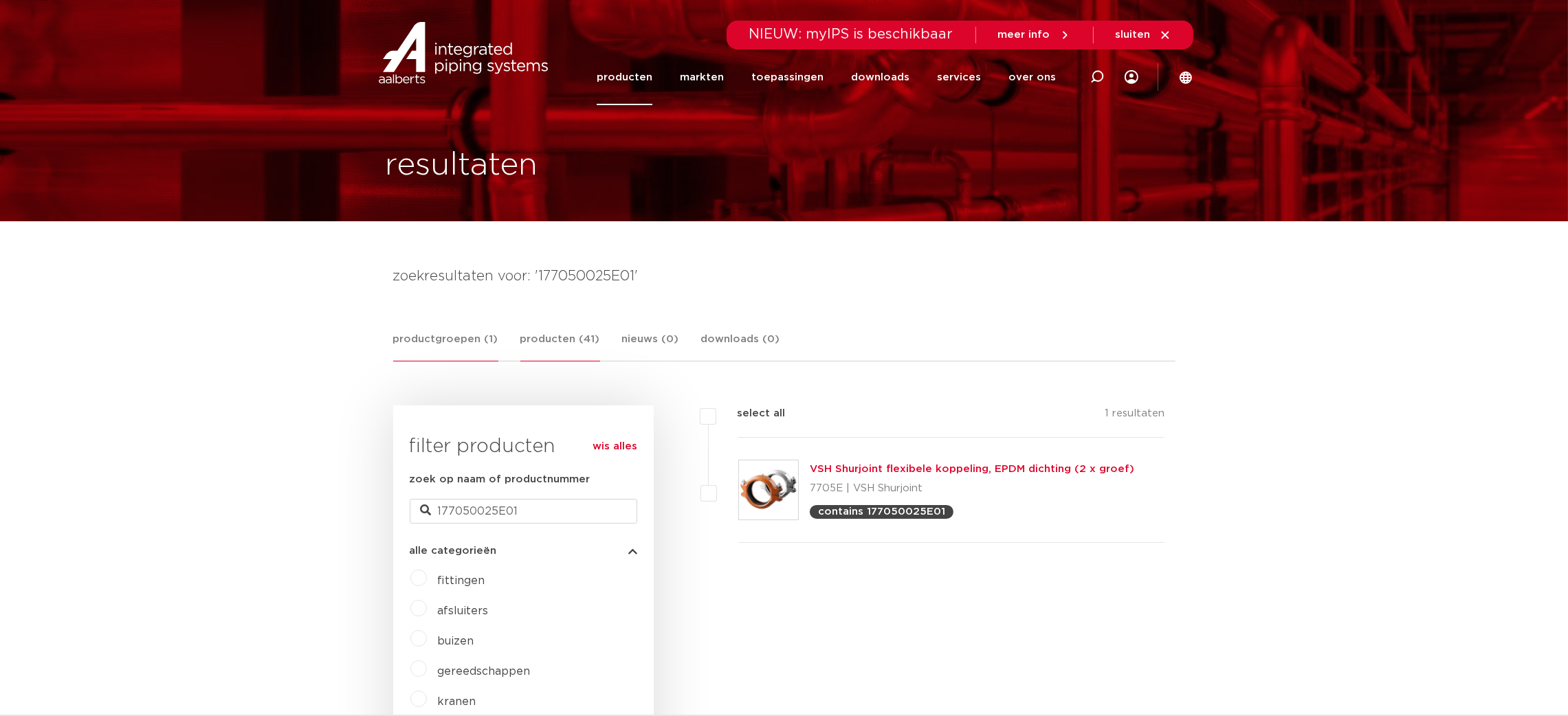
click at [551, 338] on link "producten (41)" at bounding box center [560, 346] width 80 height 31
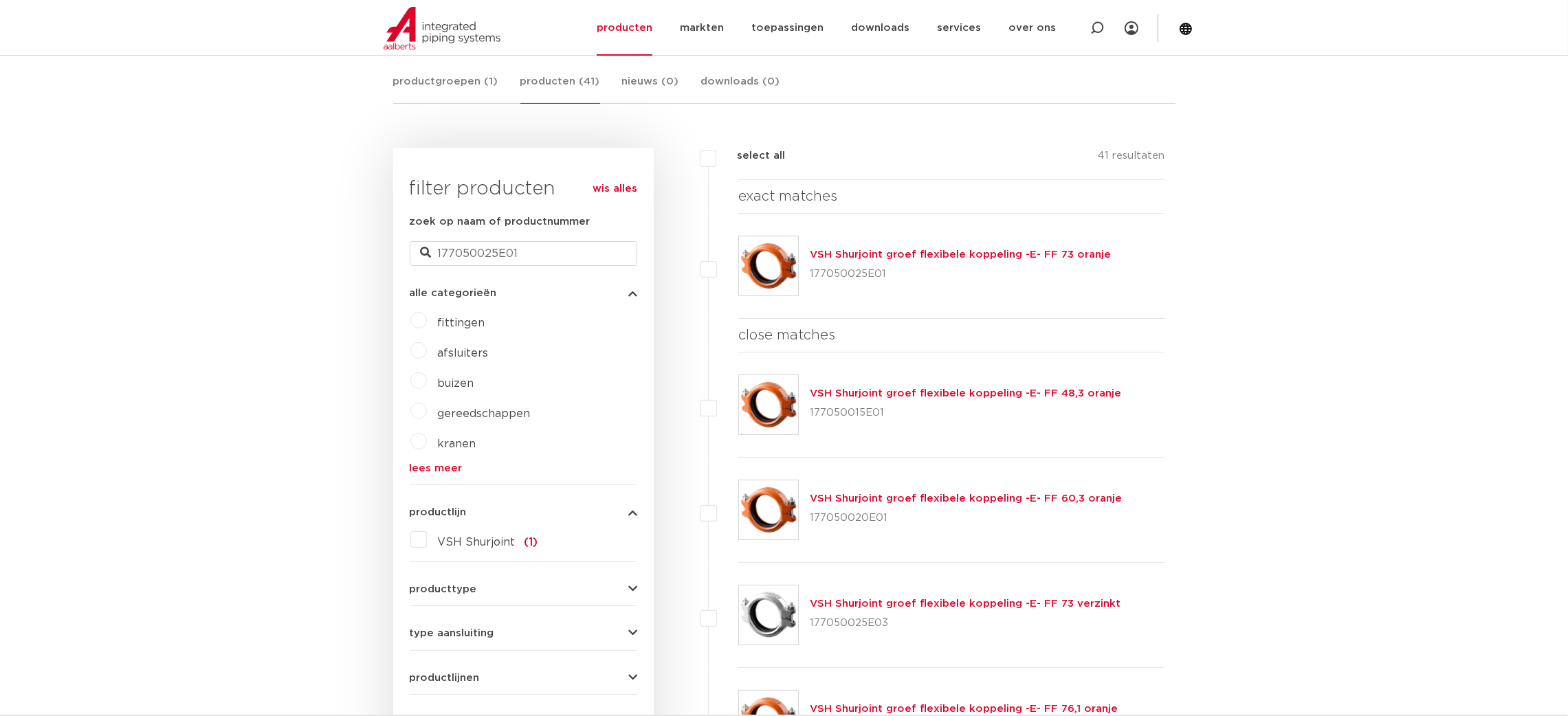
scroll to position [309, 0]
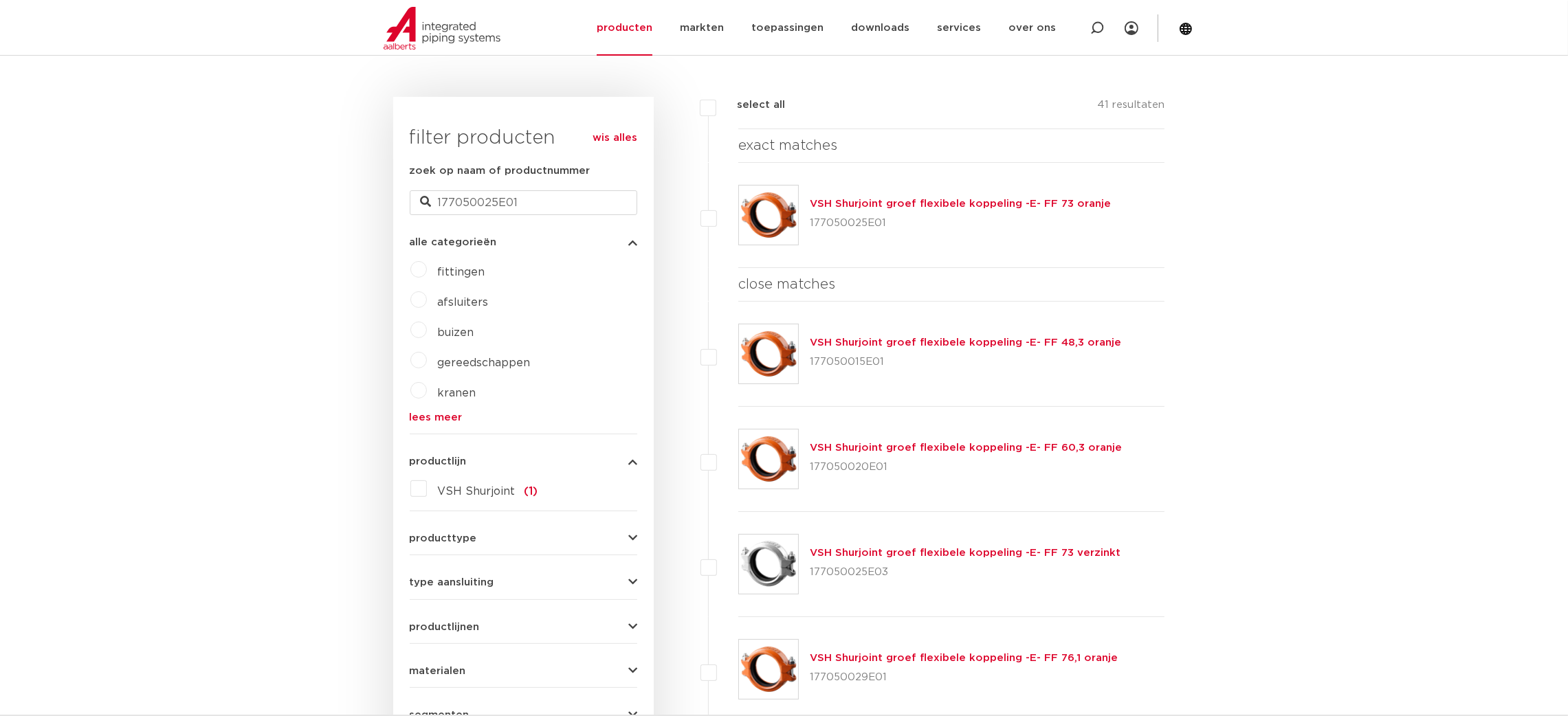
drag, startPoint x: 1174, startPoint y: 191, endPoint x: 1160, endPoint y: 196, distance: 14.9
drag, startPoint x: 1144, startPoint y: 207, endPoint x: 811, endPoint y: 207, distance: 333.0
copy link "VSH Shurjoint groef flexibele koppeling -E- FF 73 oranje"
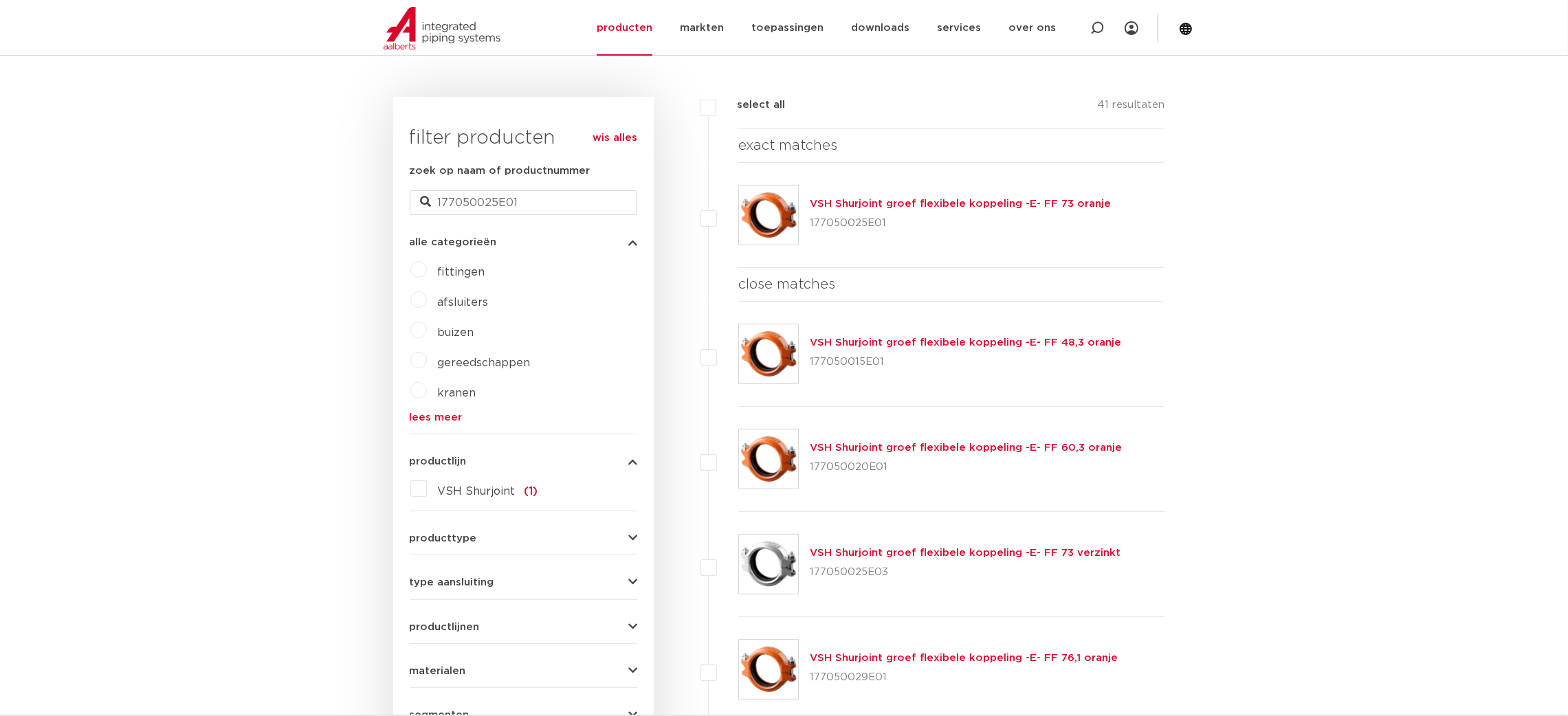
drag, startPoint x: 1030, startPoint y: 274, endPoint x: 1580, endPoint y: 146, distance: 564.7
click at [1040, 274] on h4 "close matches" at bounding box center [952, 285] width 427 height 22
click at [1092, 35] on div at bounding box center [1097, 28] width 14 height 56
paste input "177050020E01"
type input "177050020E01"
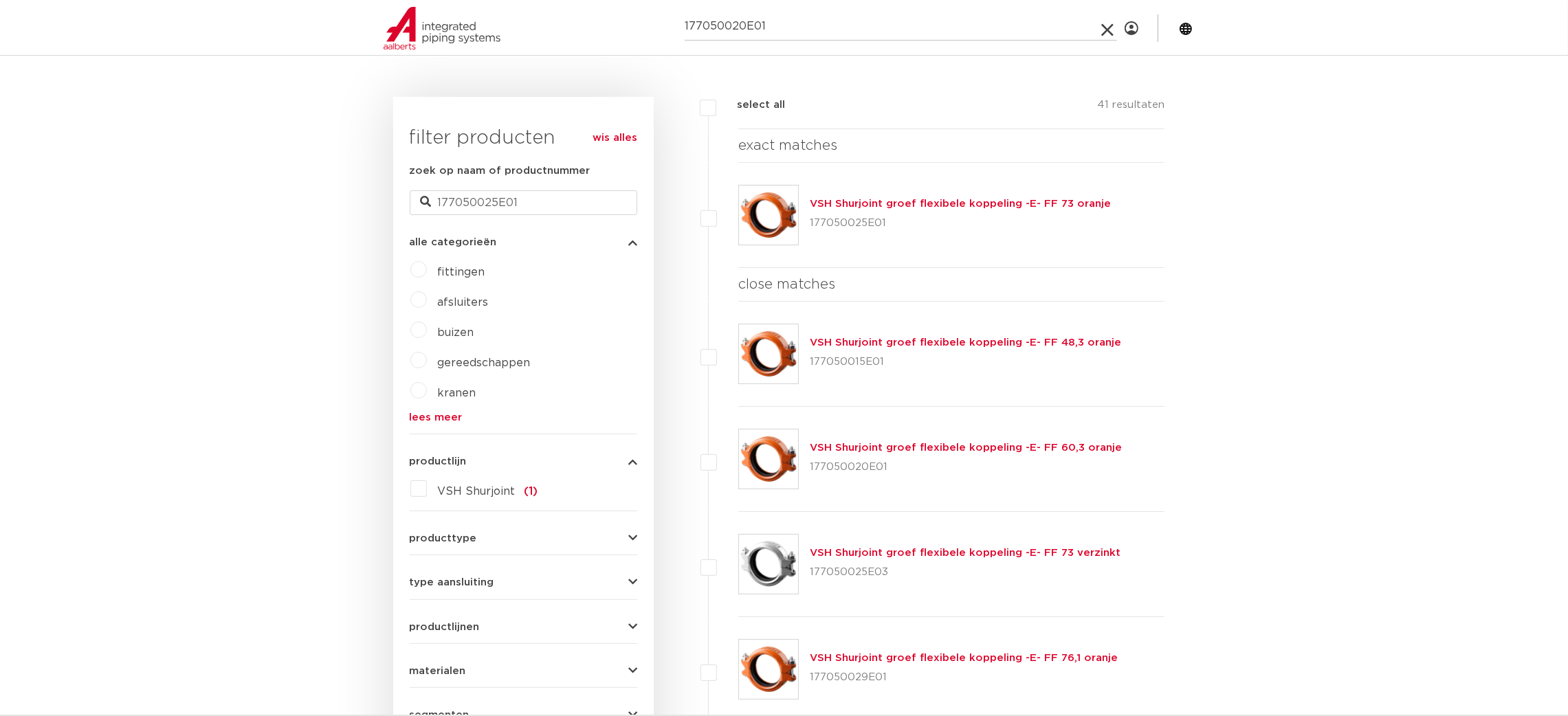
click button "Zoeken" at bounding box center [0, 0] width 0 height 0
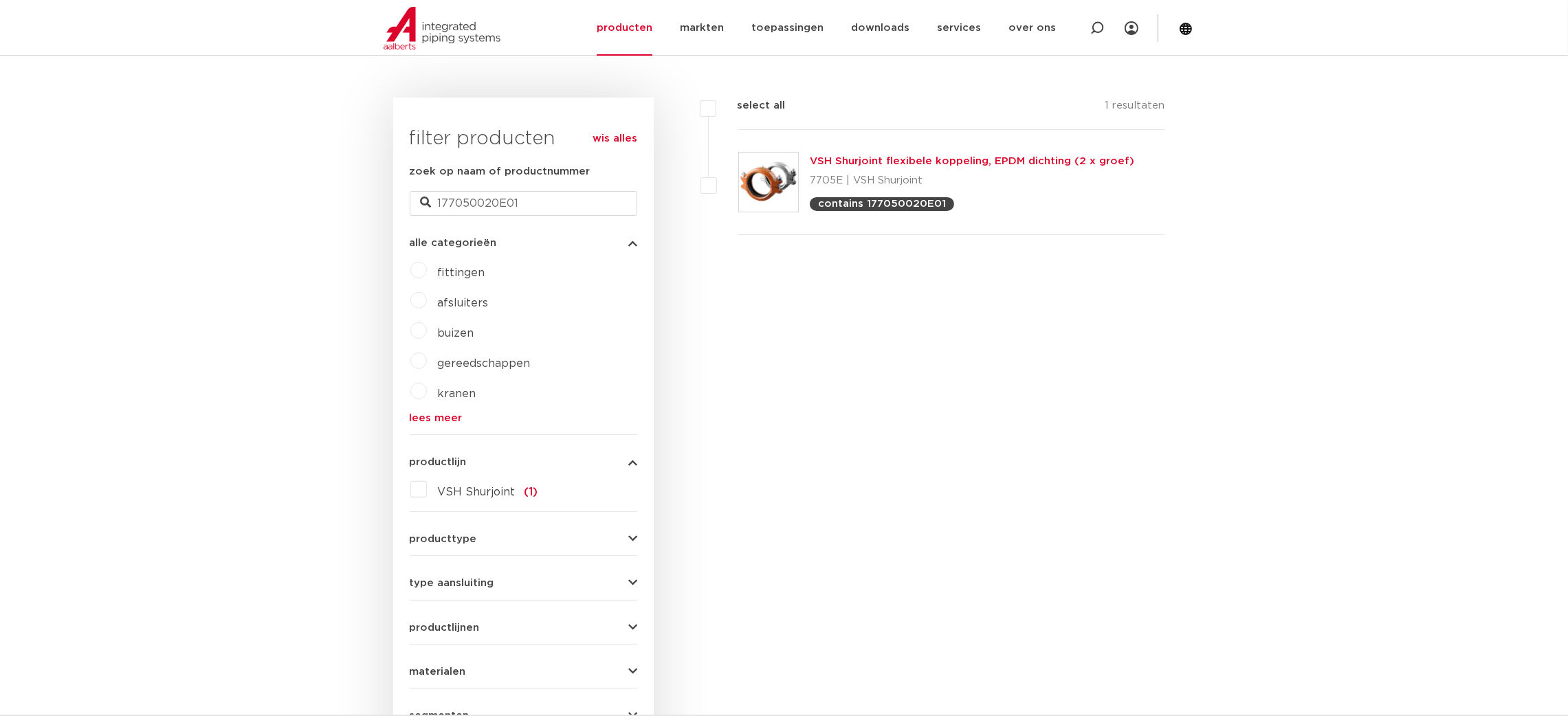
click at [847, 156] on link "VSH Shurjoint flexibele koppeling, EPDM dichting (2 x groef)" at bounding box center [972, 161] width 325 height 10
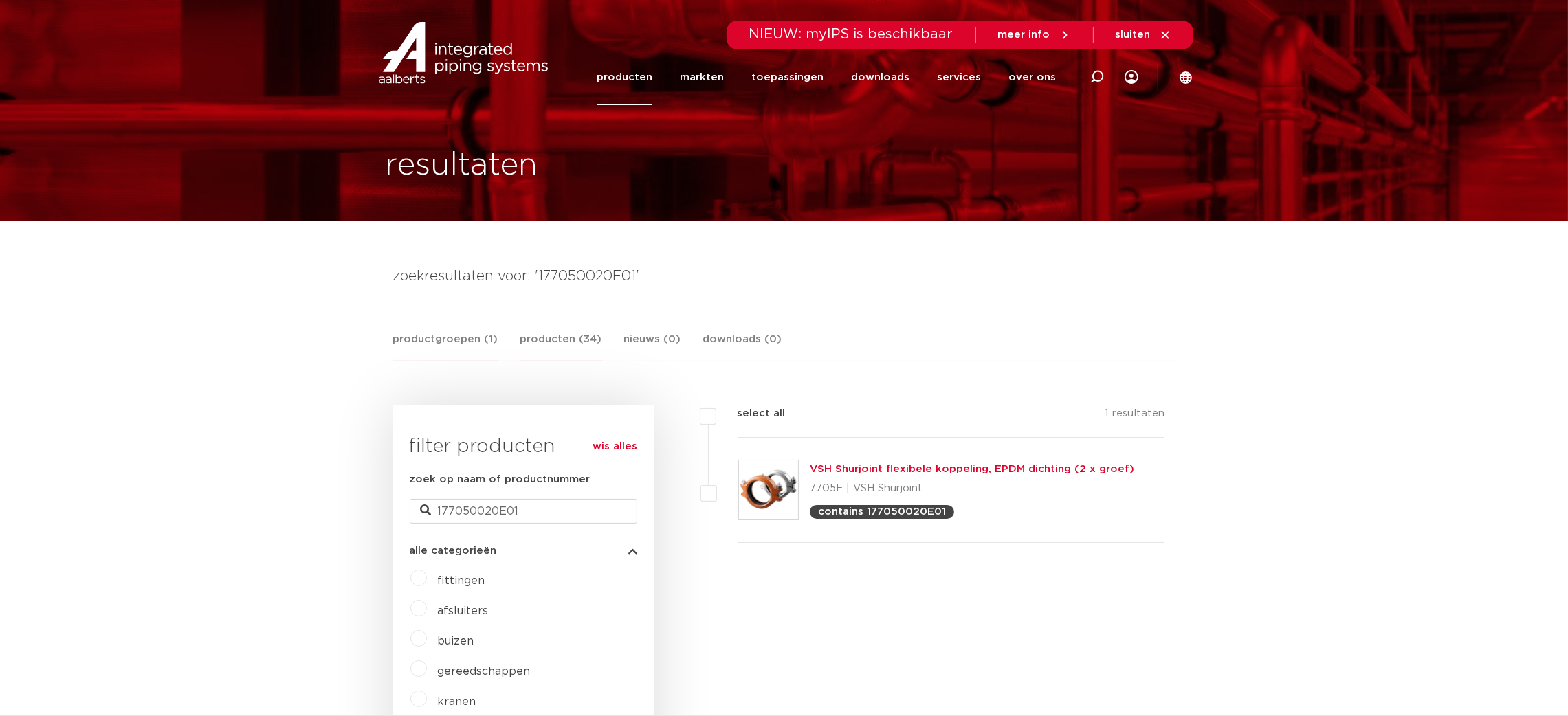
click at [593, 332] on link "producten (34)" at bounding box center [561, 346] width 81 height 31
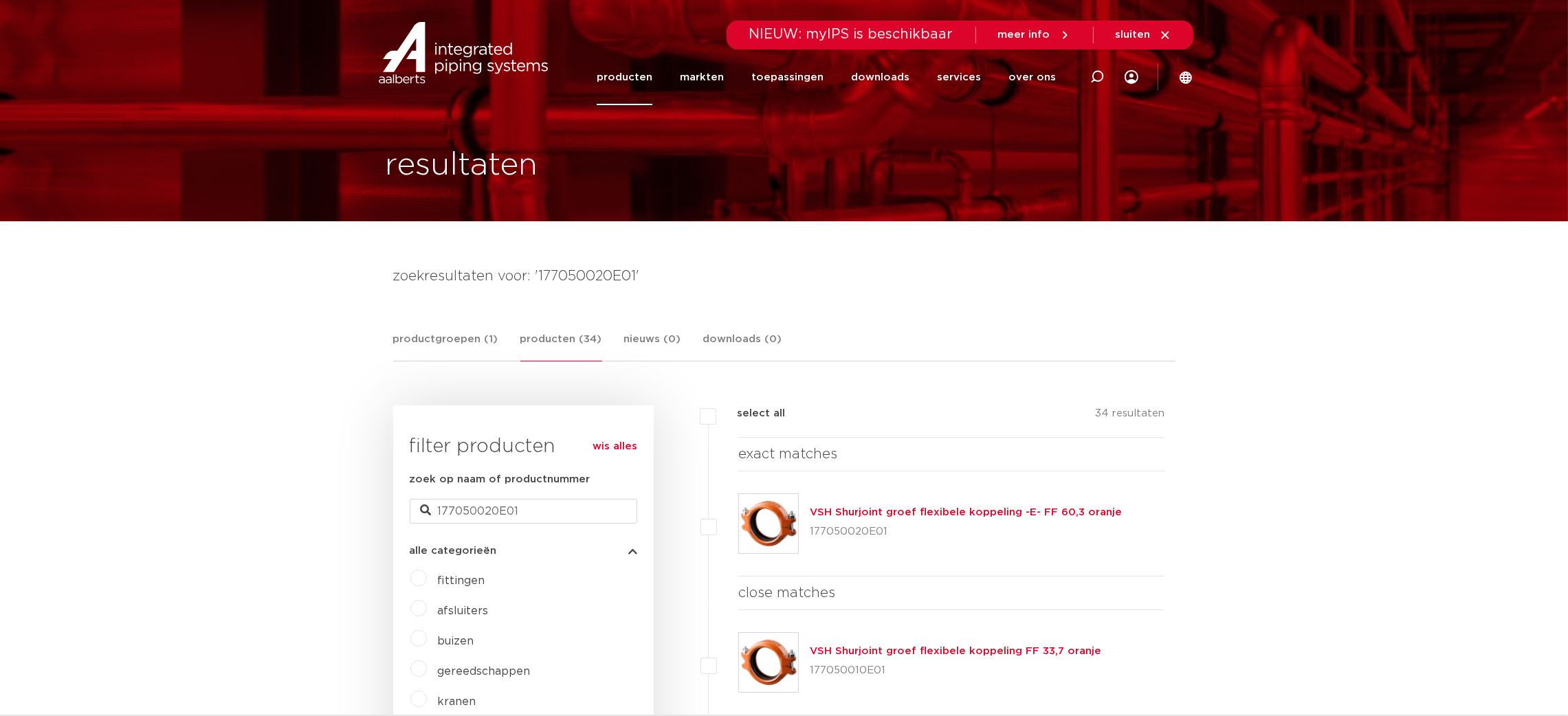
drag, startPoint x: 1202, startPoint y: 509, endPoint x: 801, endPoint y: 512, distance: 401.0
copy div "VSH Shurjoint groef flexibele koppeling -E- FF 60,3 oranje"
click at [910, 507] on link "VSH Shurjoint groef flexibele koppeling -E- FF 60,3 oranje" at bounding box center [966, 512] width 312 height 10
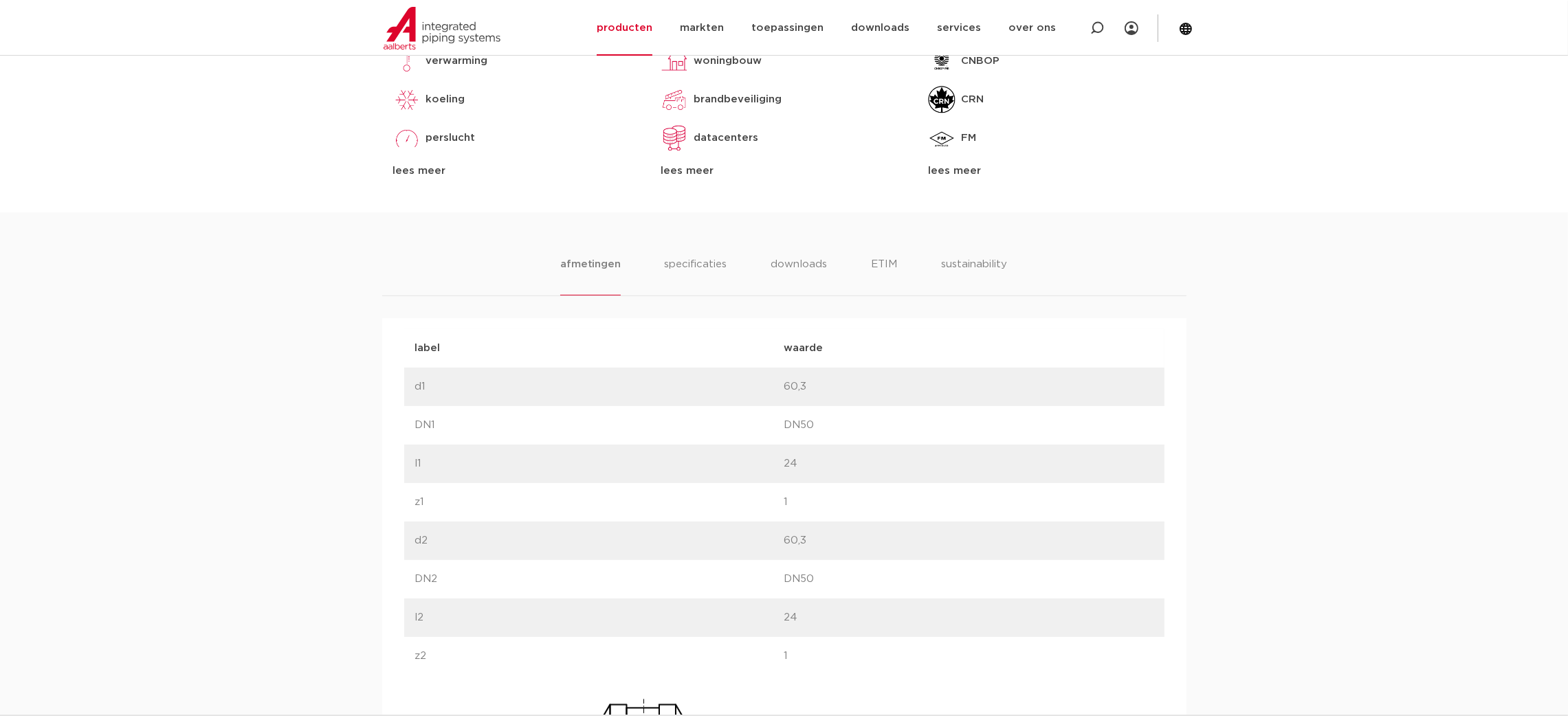
scroll to position [722, 0]
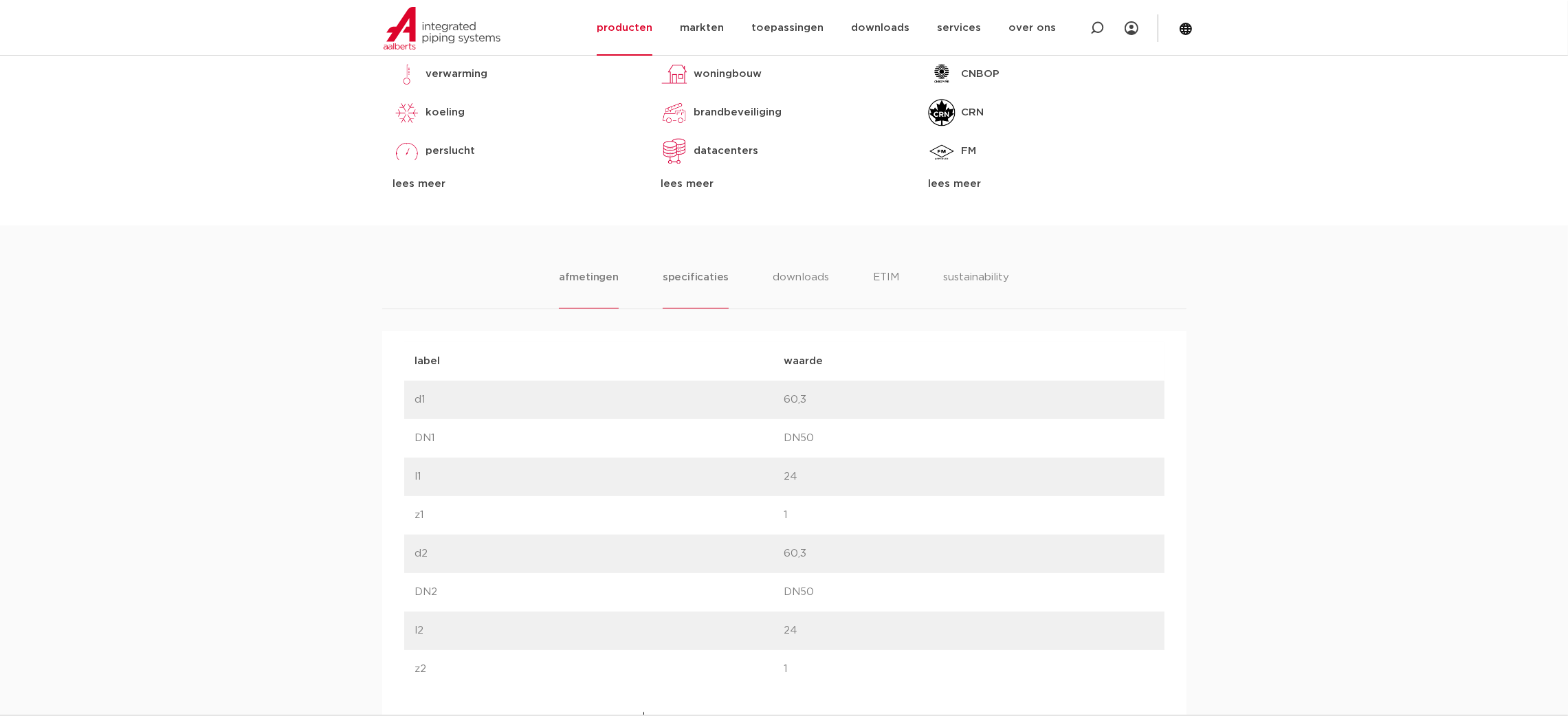
click at [696, 291] on li "specificaties" at bounding box center [696, 289] width 66 height 39
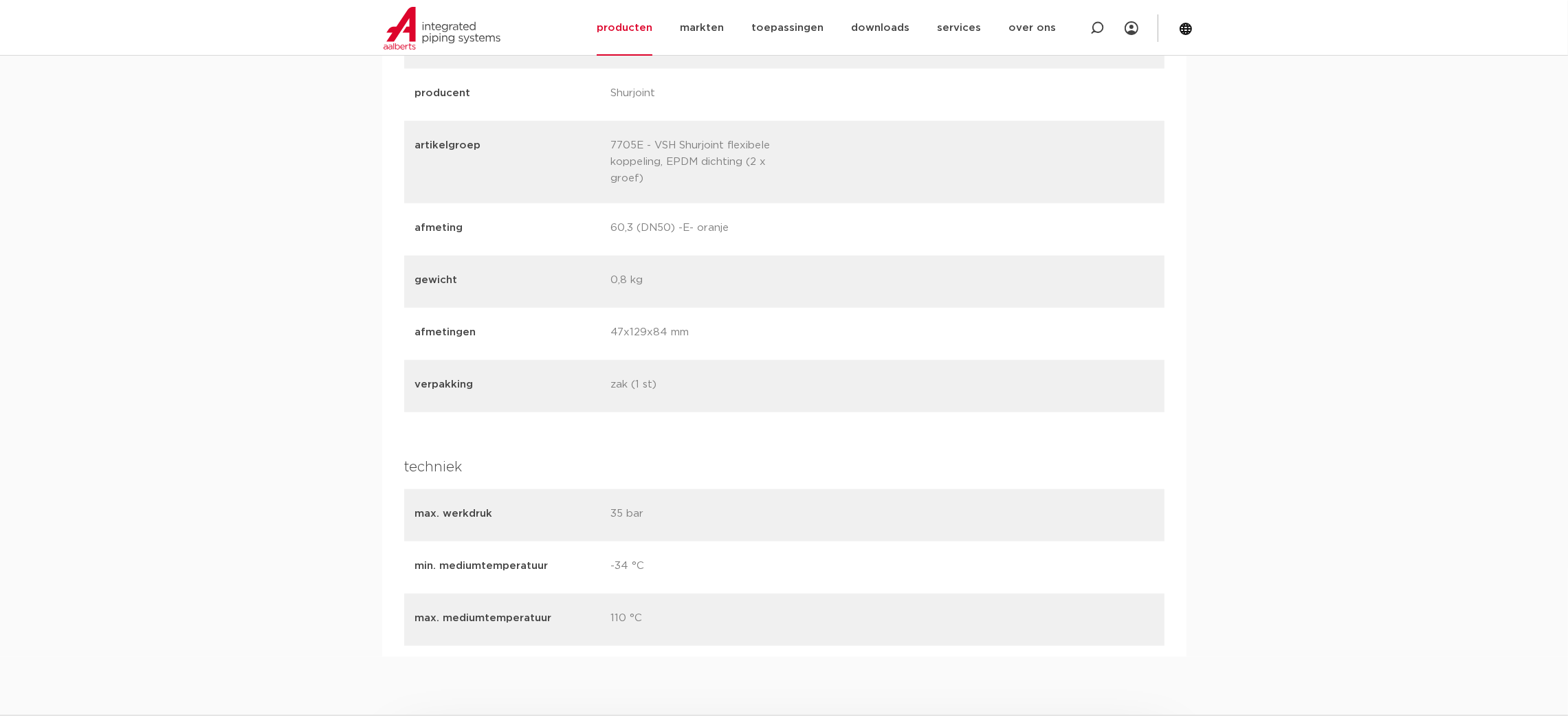
scroll to position [2165, 0]
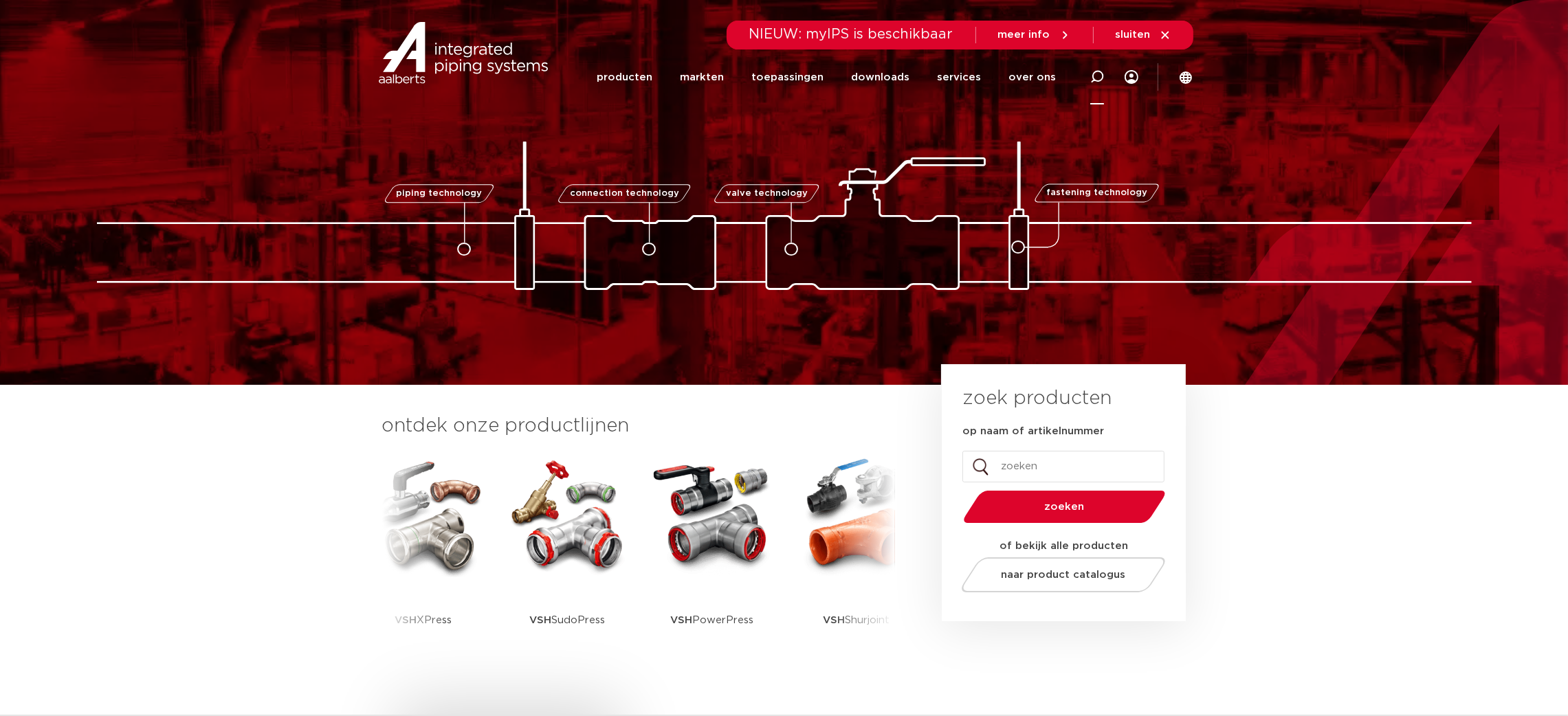
click at [1103, 76] on icon at bounding box center [1097, 76] width 17 height 17
type input "316"
click button "Zoeken" at bounding box center [0, 0] width 0 height 0
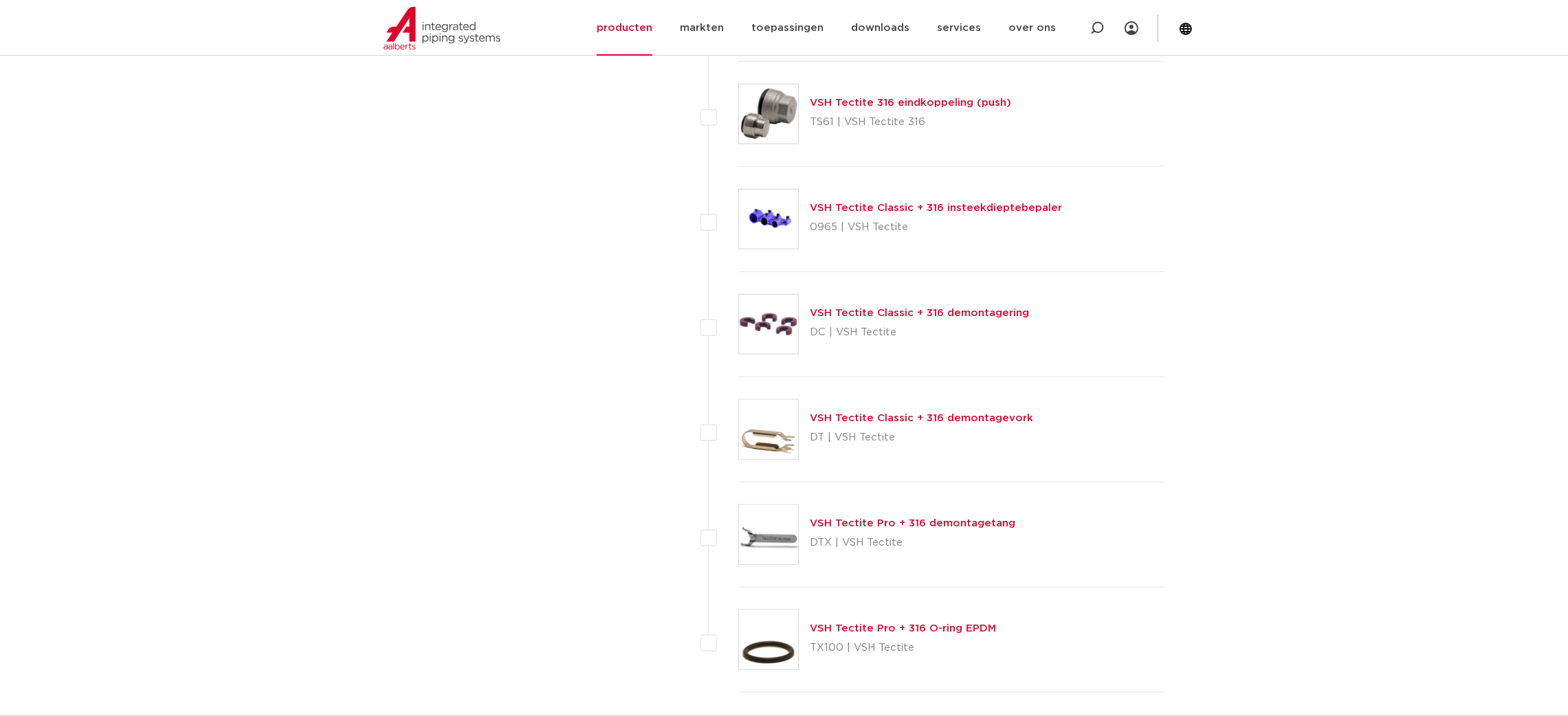
scroll to position [2268, 0]
click at [653, 27] on link "producten" at bounding box center [624, 28] width 56 height 56
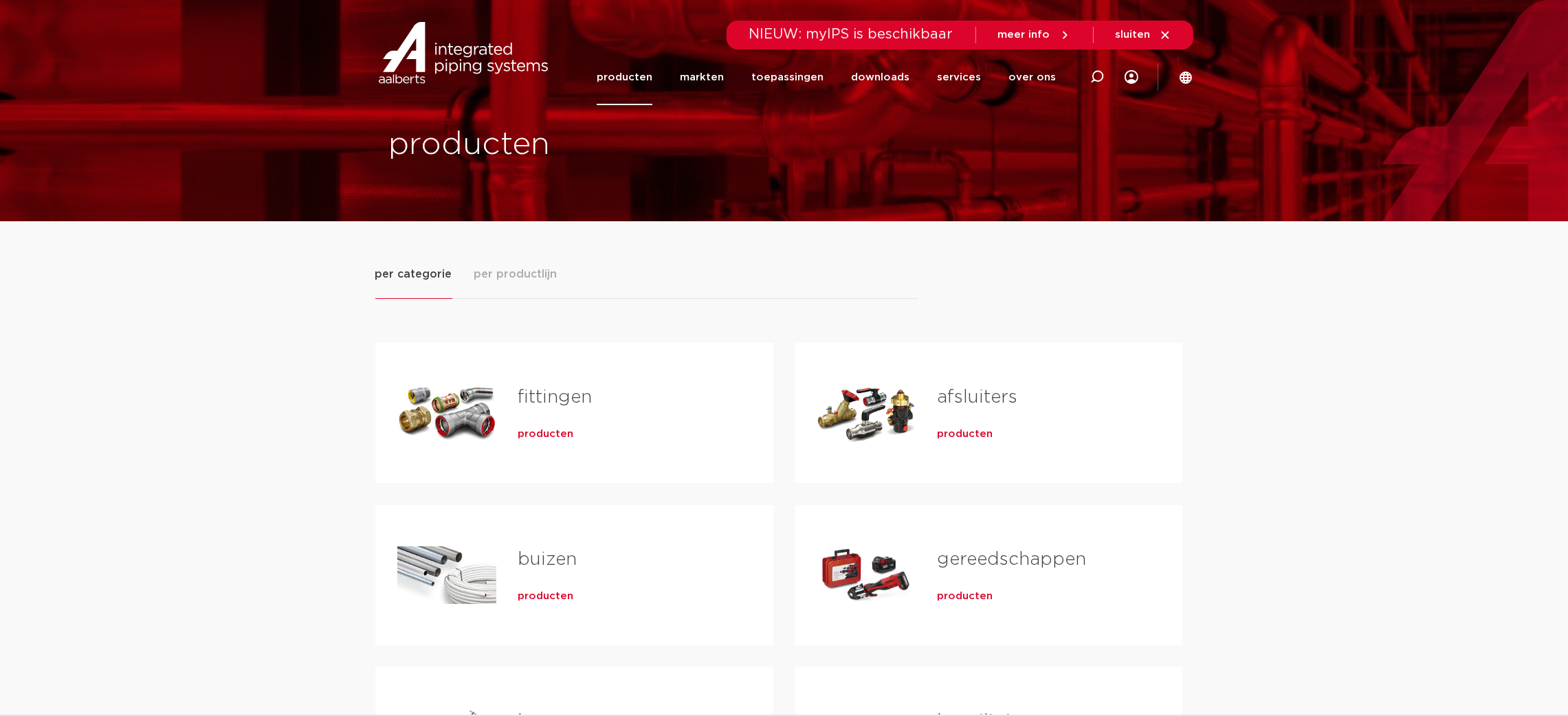
click at [546, 596] on span "producten" at bounding box center [546, 597] width 56 height 14
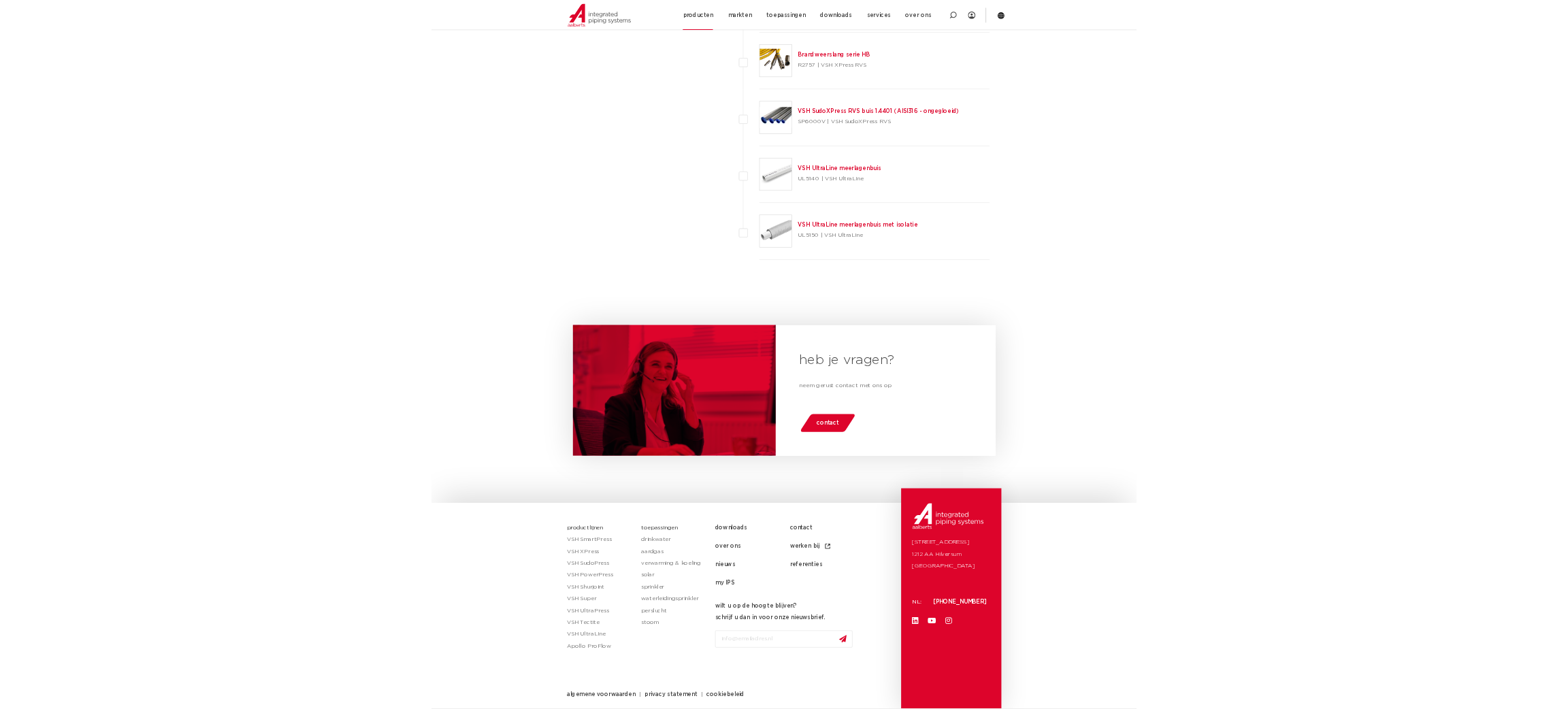
scroll to position [2110, 0]
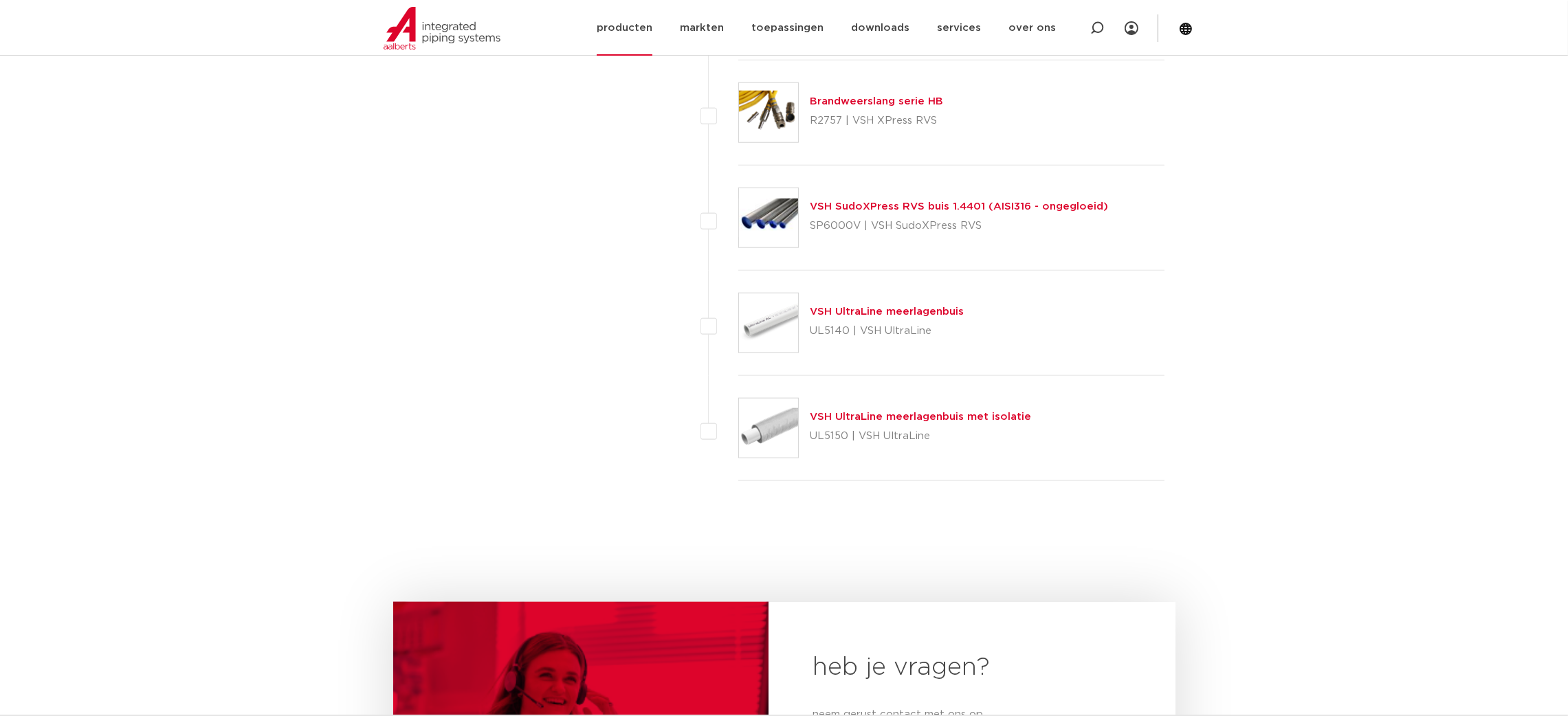
click at [1177, 20] on div at bounding box center [1159, 28] width 41 height 28
click at [1180, 22] on icon at bounding box center [1185, 28] width 14 height 14
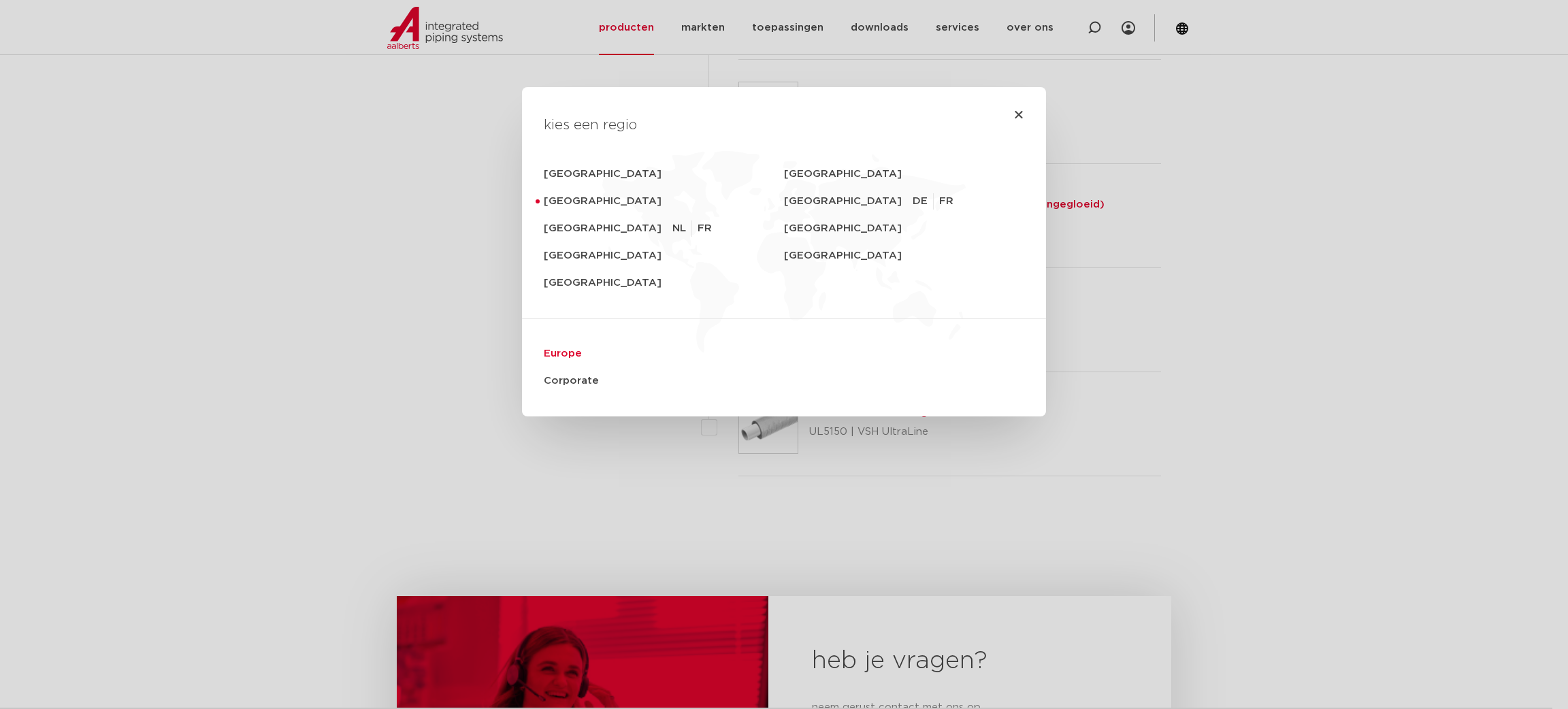
click at [546, 347] on link "Europe" at bounding box center [784, 354] width 480 height 27
